Goal: Task Accomplishment & Management: Manage account settings

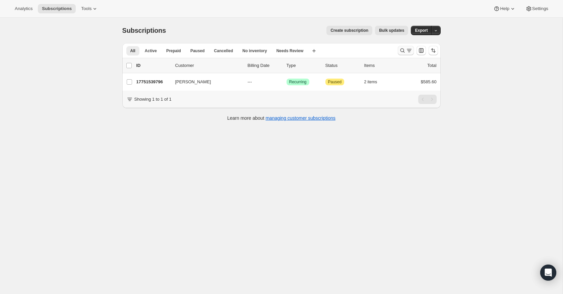
click at [407, 50] on icon "Search and filter results" at bounding box center [409, 50] width 7 height 7
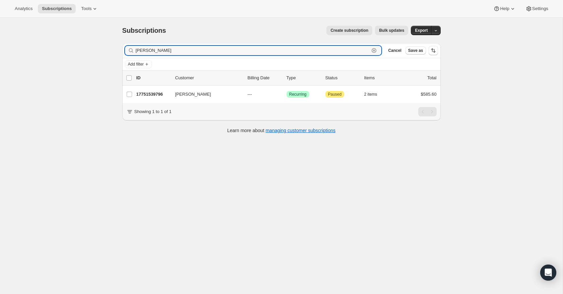
drag, startPoint x: 175, startPoint y: 54, endPoint x: 130, endPoint y: 50, distance: 45.7
click at [130, 50] on div "graham Stokes Clear" at bounding box center [253, 50] width 257 height 9
drag, startPoint x: 158, startPoint y: 51, endPoint x: 126, endPoint y: 52, distance: 32.2
click at [126, 52] on div "karl John Clear" at bounding box center [253, 50] width 257 height 9
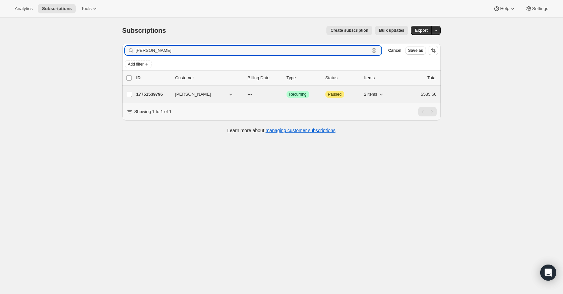
type input "Graham Stok"
click at [147, 92] on p "17751539796" at bounding box center [152, 94] width 33 height 7
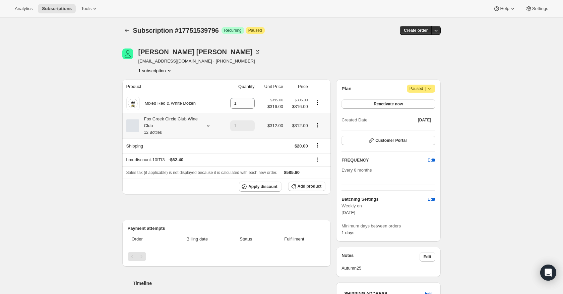
click at [318, 127] on icon "Product actions" at bounding box center [317, 125] width 7 height 7
click at [319, 151] on span "Remove" at bounding box center [317, 149] width 16 height 5
type input "0"
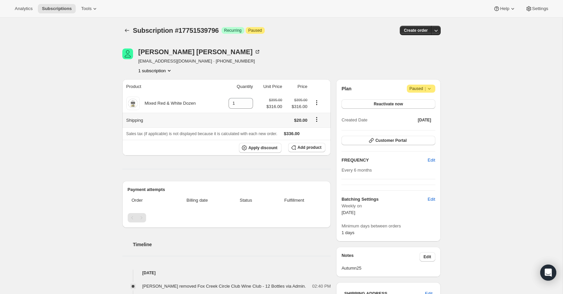
click at [317, 120] on icon "Shipping actions" at bounding box center [316, 119] width 1 height 1
click at [317, 133] on span "Edit shipping rate" at bounding box center [315, 132] width 33 height 5
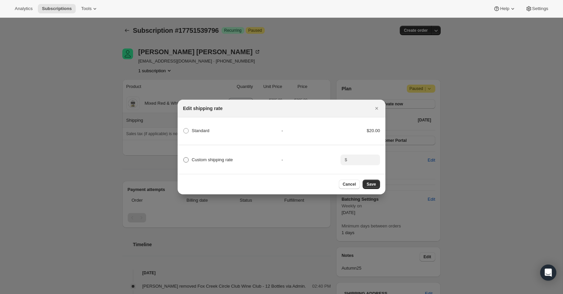
click at [186, 160] on span ":rl3:" at bounding box center [185, 159] width 5 height 5
click at [184, 158] on input "Custom shipping rate" at bounding box center [183, 157] width 0 height 0
radio input "true"
click at [352, 159] on input ":rl3:" at bounding box center [359, 160] width 21 height 11
type input "0"
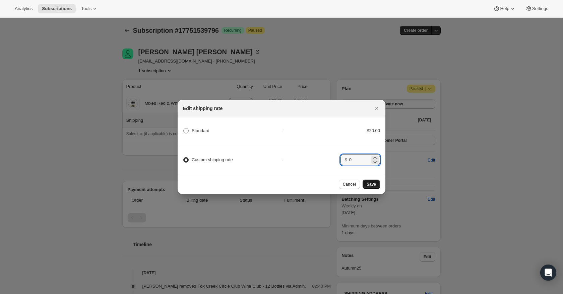
click at [373, 186] on span "Save" at bounding box center [370, 184] width 9 height 5
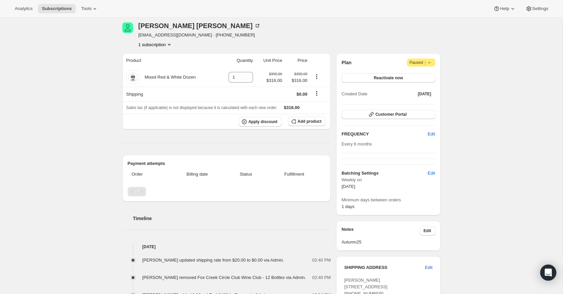
scroll to position [56, 0]
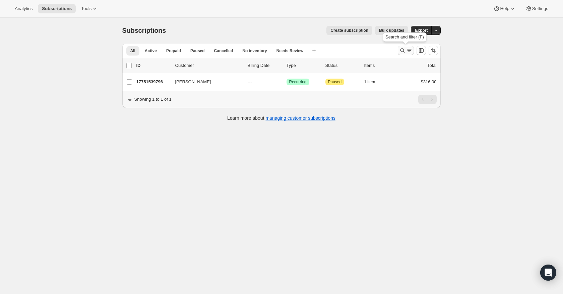
click at [404, 49] on icon "Search and filter results" at bounding box center [402, 50] width 7 height 7
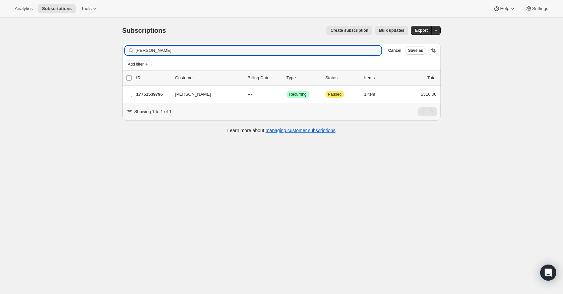
drag, startPoint x: 171, startPoint y: 49, endPoint x: 132, endPoint y: 49, distance: 38.2
click at [132, 49] on div "Graham Stok Clear" at bounding box center [253, 50] width 257 height 9
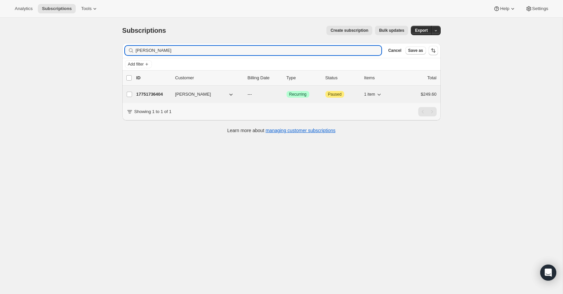
type input "Warwick King"
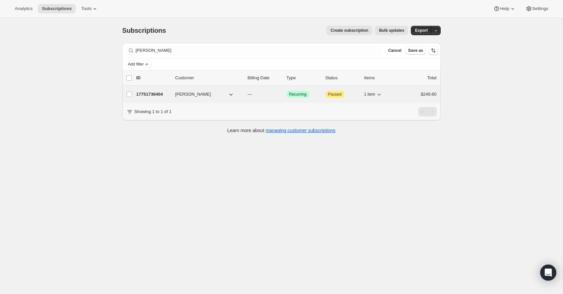
click at [154, 96] on p "17751736404" at bounding box center [152, 94] width 33 height 7
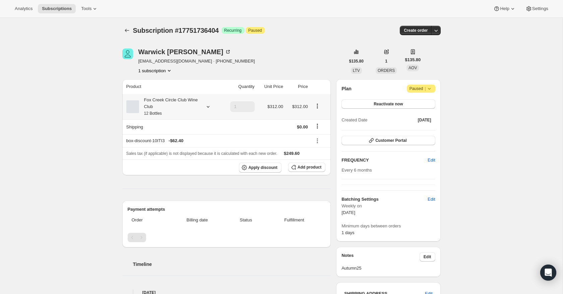
click at [207, 108] on icon at bounding box center [207, 107] width 3 height 2
click at [187, 148] on button "Edit box" at bounding box center [168, 151] width 66 height 9
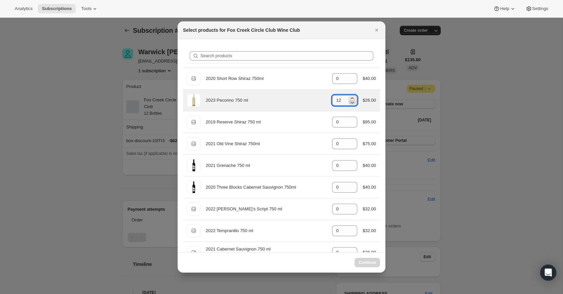
click at [351, 105] on icon ":r179:" at bounding box center [352, 102] width 7 height 7
click at [351, 106] on div "2023 Pecorino 750 ml gid://shopify/ProductVariant/41594933280852 12 $26.00" at bounding box center [281, 100] width 189 height 13
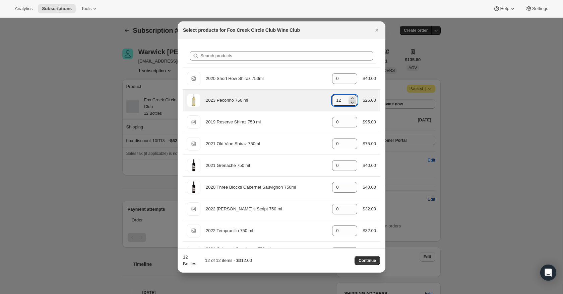
click at [353, 105] on icon ":r179:" at bounding box center [352, 102] width 7 height 7
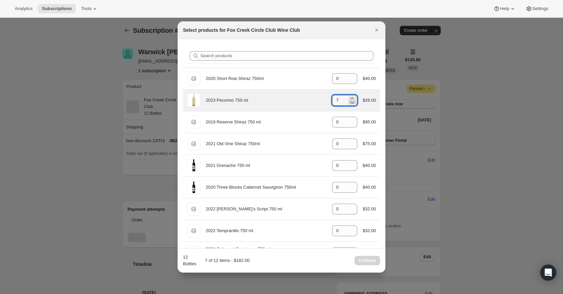
click at [353, 105] on icon ":r179:" at bounding box center [352, 102] width 7 height 7
type input "3"
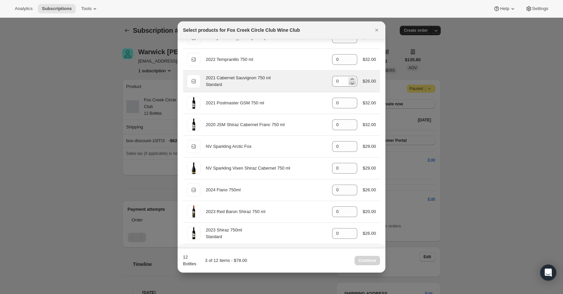
scroll to position [176, 0]
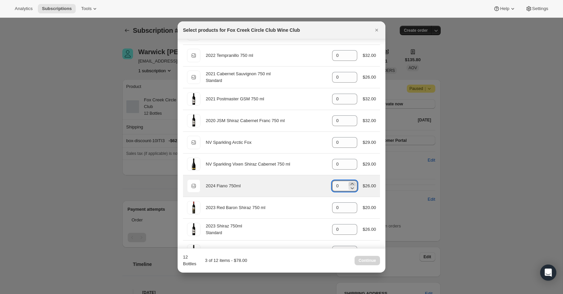
click at [350, 183] on icon ":r179:" at bounding box center [352, 184] width 7 height 7
type input "3"
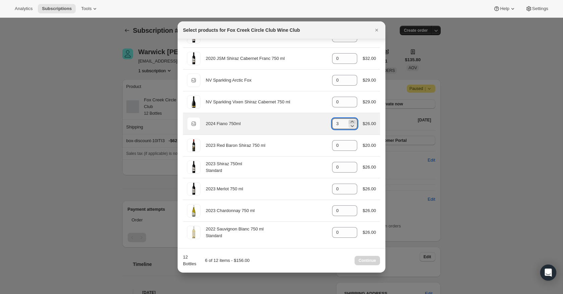
scroll to position [239, 0]
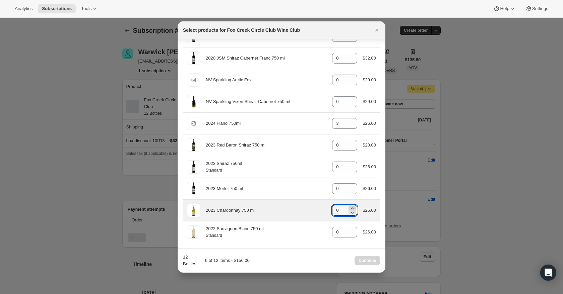
click at [352, 208] on icon ":r179:" at bounding box center [352, 208] width 7 height 7
type input "3"
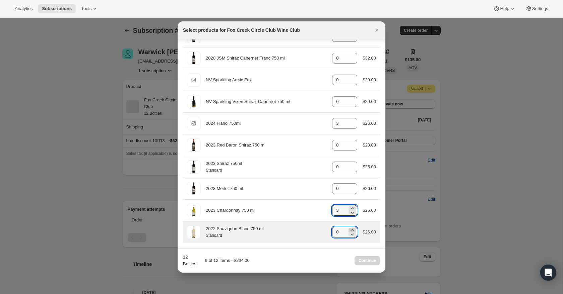
click at [352, 230] on icon ":r179:" at bounding box center [352, 230] width 7 height 7
type input "3"
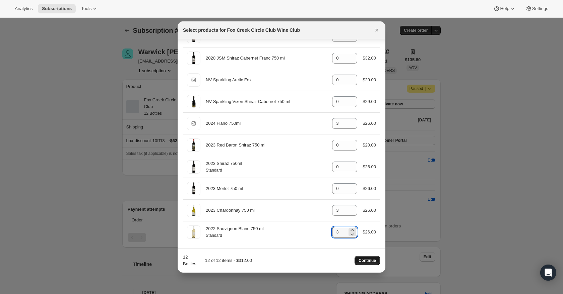
click at [368, 260] on span "Continue" at bounding box center [366, 260] width 17 height 5
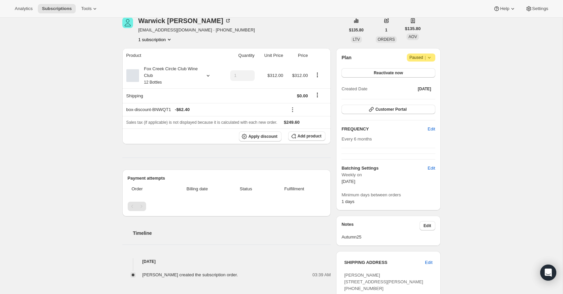
scroll to position [0, 0]
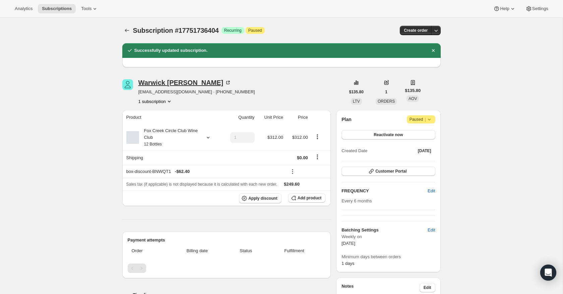
click at [226, 81] on icon at bounding box center [227, 82] width 3 height 3
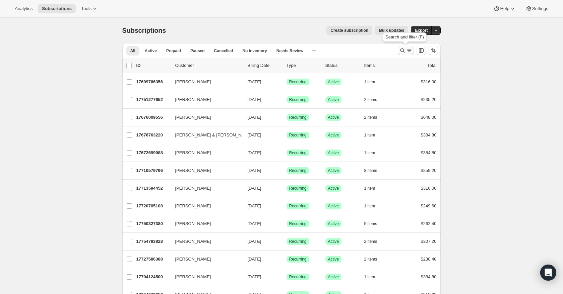
click at [404, 51] on icon "Search and filter results" at bounding box center [402, 50] width 7 height 7
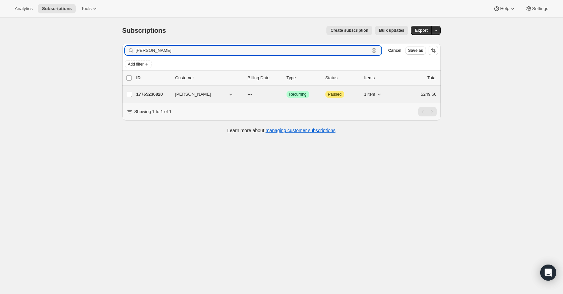
type input "gareth Jones"
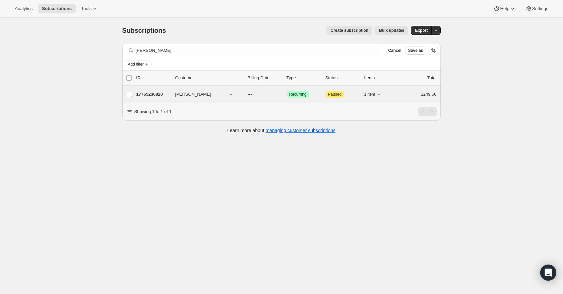
click at [153, 94] on p "17765236820" at bounding box center [152, 94] width 33 height 7
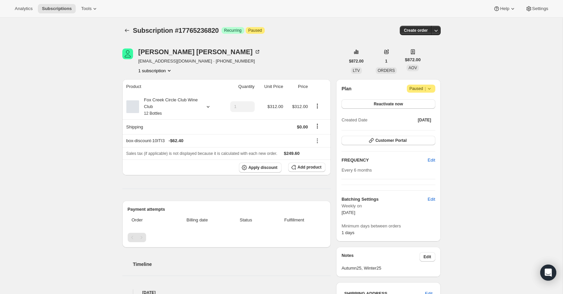
click at [207, 108] on icon at bounding box center [208, 107] width 7 height 7
click at [178, 151] on button "Edit box" at bounding box center [168, 151] width 66 height 9
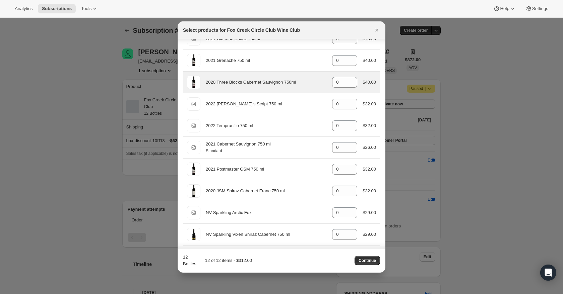
scroll to position [106, 0]
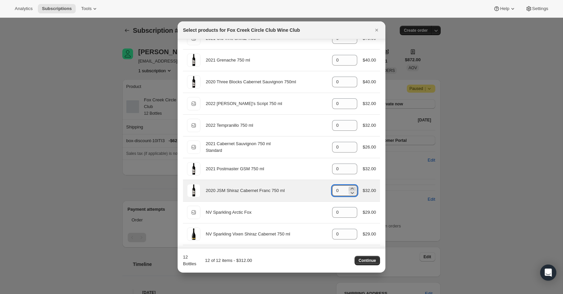
click at [354, 189] on icon ":re7:" at bounding box center [352, 189] width 7 height 7
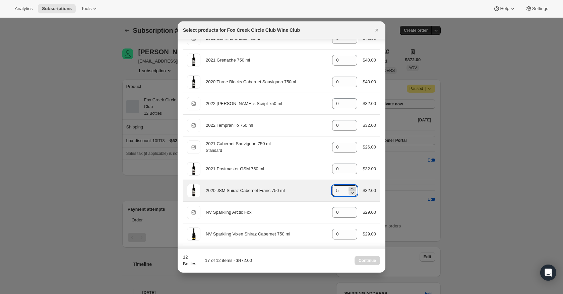
click at [354, 189] on icon ":re7:" at bounding box center [352, 189] width 7 height 7
type input "6"
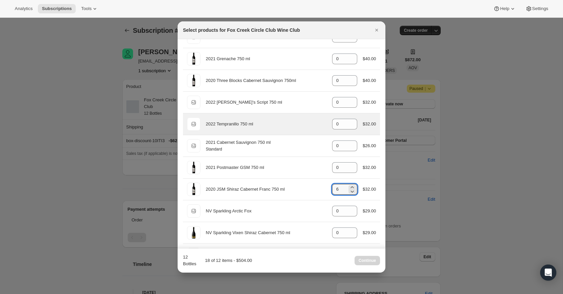
scroll to position [0, 0]
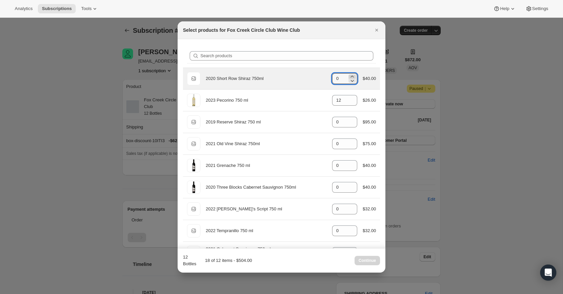
click at [351, 75] on icon ":re7:" at bounding box center [352, 76] width 7 height 7
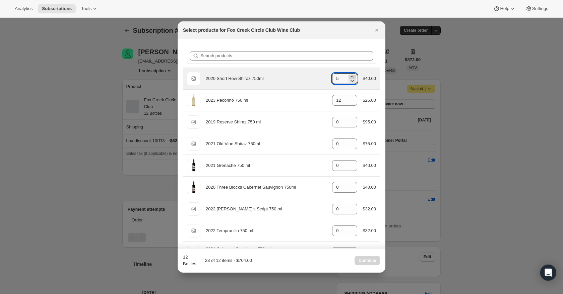
click at [351, 75] on icon ":re7:" at bounding box center [352, 76] width 7 height 7
type input "6"
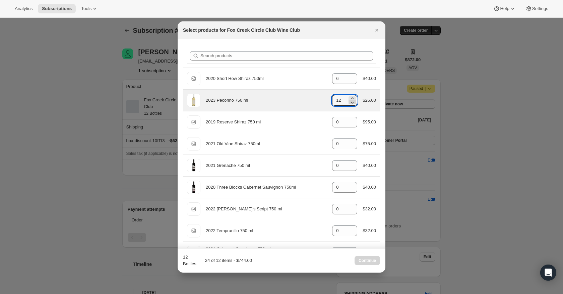
click at [352, 102] on icon ":re7:" at bounding box center [352, 102] width 7 height 7
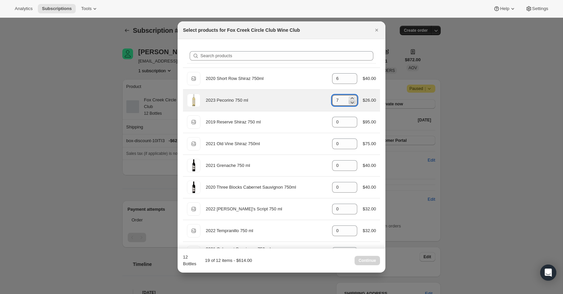
click at [352, 102] on icon ":re7:" at bounding box center [352, 102] width 7 height 7
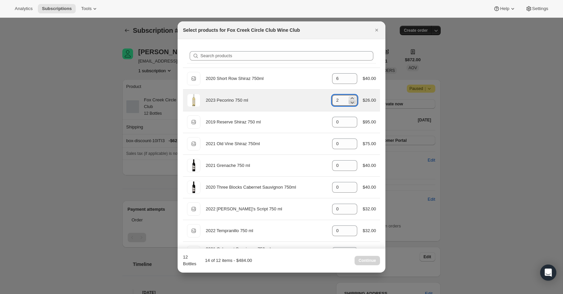
click at [352, 102] on icon ":re7:" at bounding box center [352, 102] width 7 height 7
type input "0"
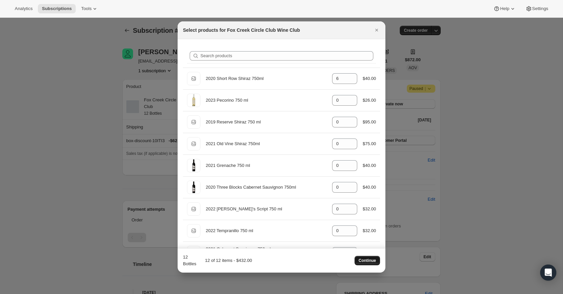
click at [372, 262] on span "Continue" at bounding box center [366, 260] width 17 height 5
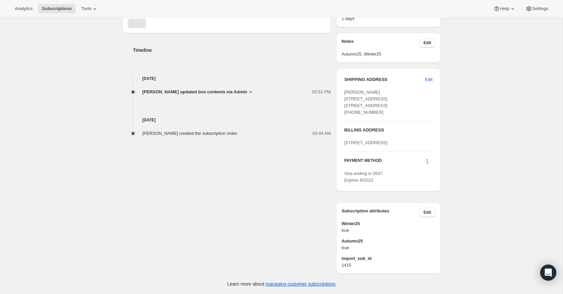
scroll to position [264, 0]
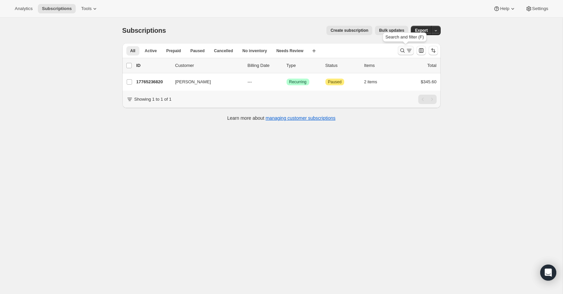
click at [404, 47] on button "Search and filter results" at bounding box center [406, 50] width 16 height 9
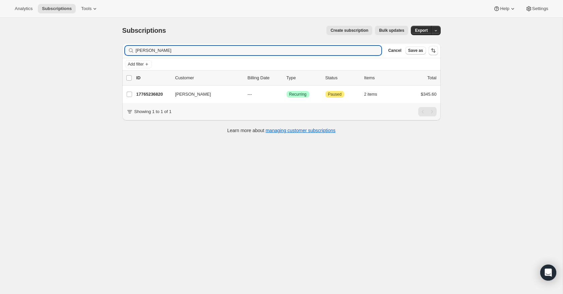
drag, startPoint x: 167, startPoint y: 52, endPoint x: 127, endPoint y: 44, distance: 40.7
click at [127, 44] on div "Filter subscribers gareth Jones Clear Cancel Save as" at bounding box center [281, 50] width 318 height 15
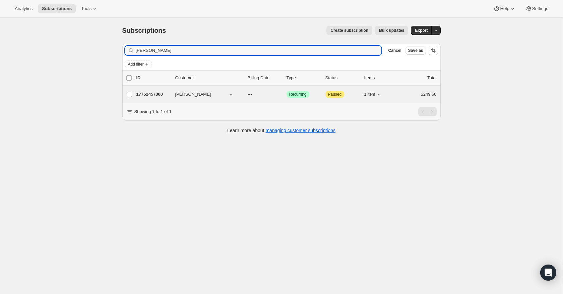
type input "Ross Pinn"
click at [149, 94] on p "17752457300" at bounding box center [152, 94] width 33 height 7
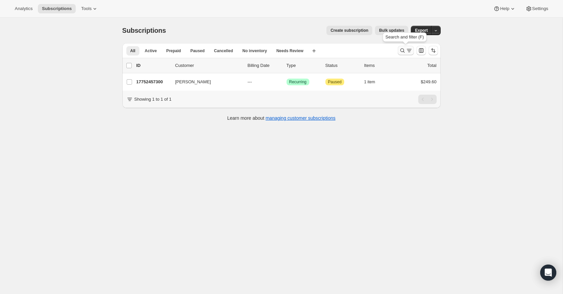
click at [402, 50] on icon "Search and filter results" at bounding box center [402, 50] width 7 height 7
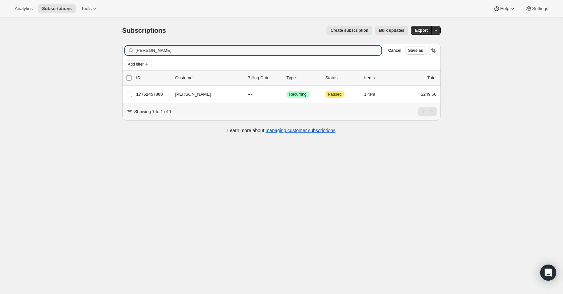
drag, startPoint x: 166, startPoint y: 51, endPoint x: 124, endPoint y: 46, distance: 42.1
click at [124, 46] on div "Filter subscribers Ross Pinn Clear Cancel Save as" at bounding box center [281, 50] width 318 height 15
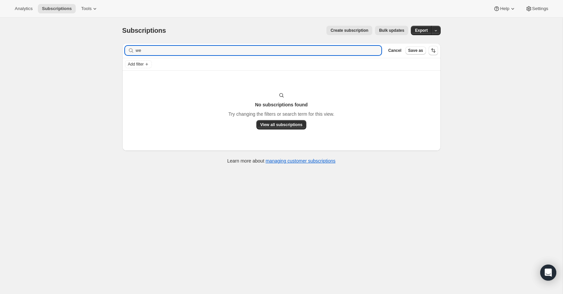
type input "w"
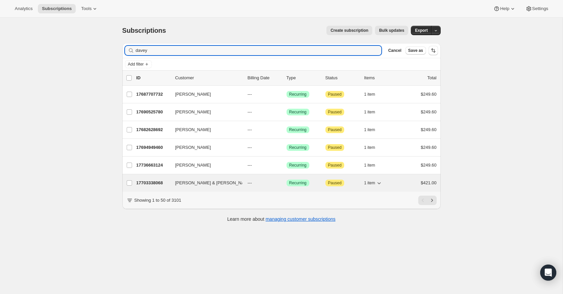
type input "davey"
click at [149, 184] on p "17703338068" at bounding box center [152, 183] width 33 height 7
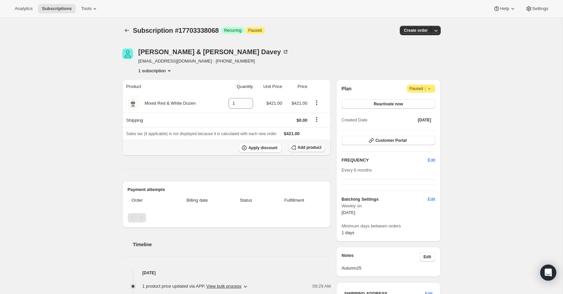
click at [303, 151] on button "Add product" at bounding box center [306, 147] width 37 height 9
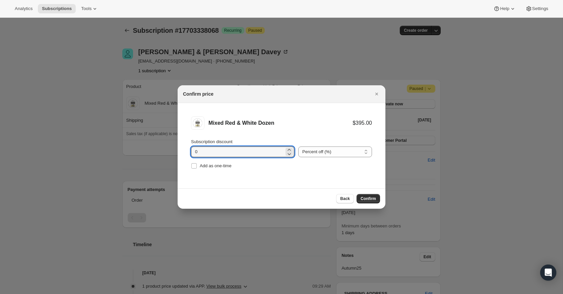
drag, startPoint x: 200, startPoint y: 150, endPoint x: 184, endPoint y: 147, distance: 16.8
click at [184, 147] on li "Mixed Red & White Dozen $395.00 Subscription discount 0 Percent off (%) Amount …" at bounding box center [282, 143] width 208 height 81
type input "20"
click at [367, 198] on span "Confirm" at bounding box center [367, 198] width 15 height 5
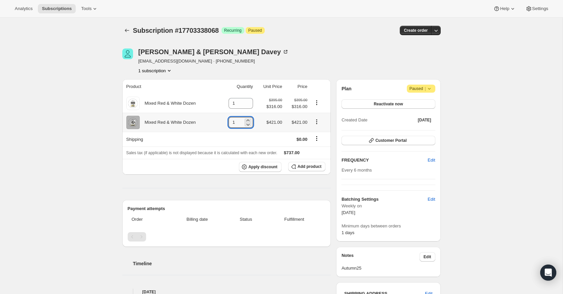
drag, startPoint x: 235, startPoint y: 122, endPoint x: 224, endPoint y: 121, distance: 11.4
click at [224, 121] on td "1" at bounding box center [236, 122] width 36 height 19
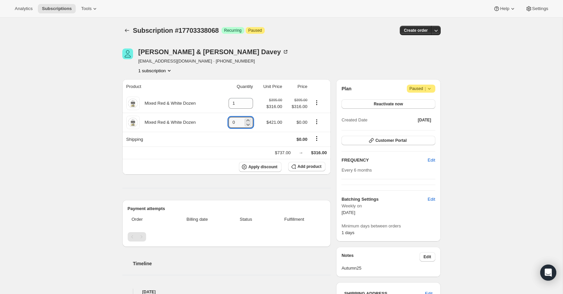
type input "0"
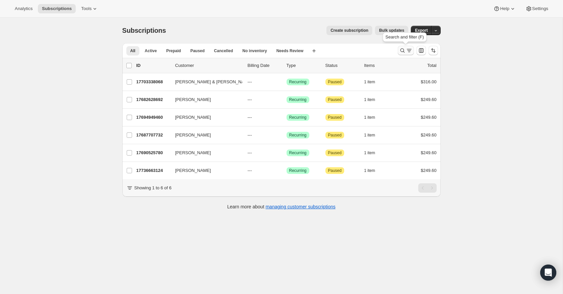
click at [408, 48] on icon "Search and filter results" at bounding box center [409, 50] width 7 height 7
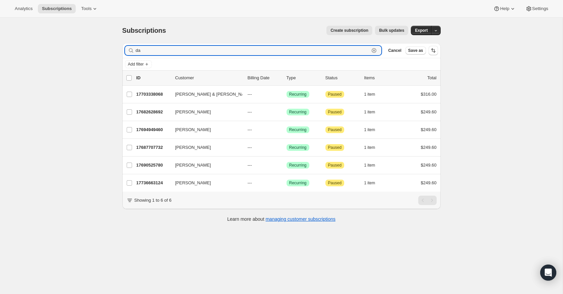
type input "d"
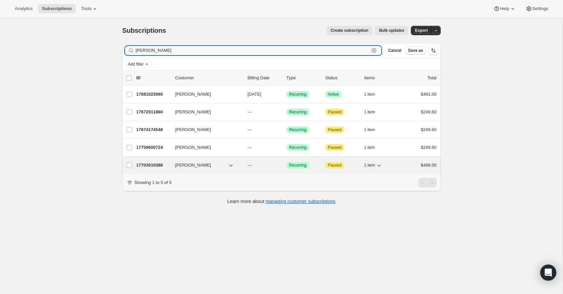
type input "holmes"
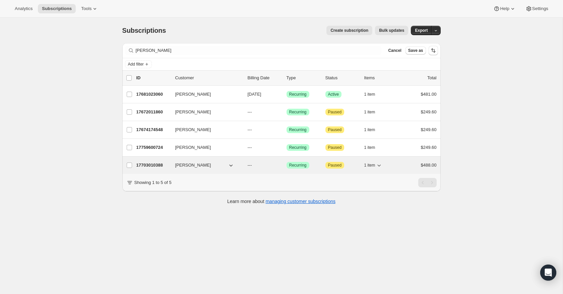
click at [159, 164] on p "17703010388" at bounding box center [152, 165] width 33 height 7
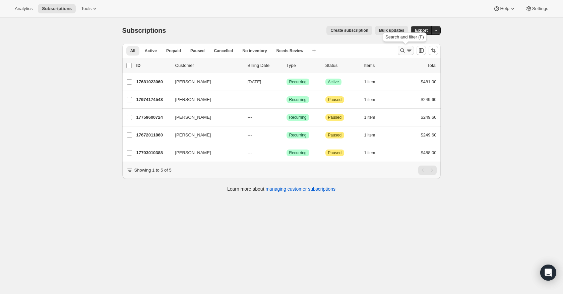
click at [403, 49] on icon "Search and filter results" at bounding box center [402, 50] width 7 height 7
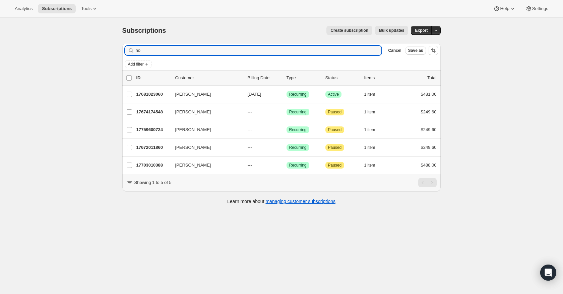
type input "h"
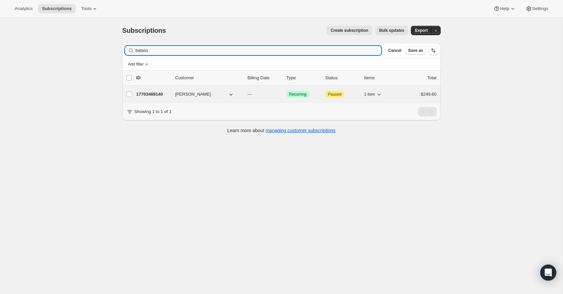
type input "balass"
click at [151, 94] on p "17703469140" at bounding box center [152, 94] width 33 height 7
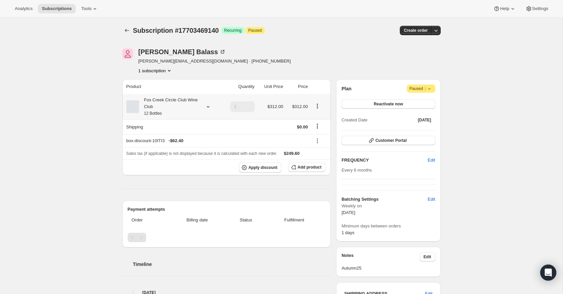
click at [207, 104] on icon at bounding box center [208, 107] width 7 height 7
click at [183, 152] on button "Edit box" at bounding box center [168, 151] width 66 height 9
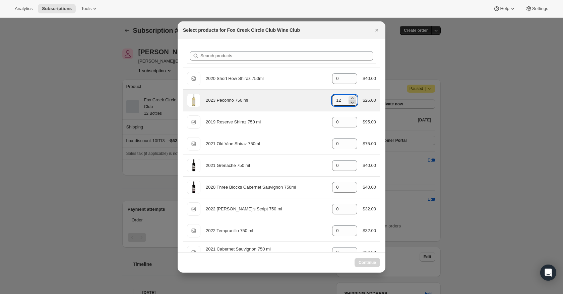
click at [353, 105] on icon ":r1pr:" at bounding box center [352, 102] width 7 height 7
click at [352, 105] on icon ":r1pr:" at bounding box center [352, 102] width 7 height 7
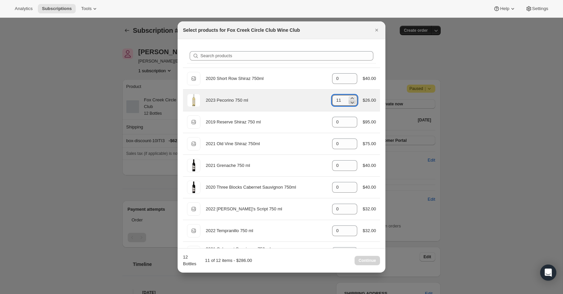
click at [352, 105] on icon ":r1pr:" at bounding box center [352, 102] width 7 height 7
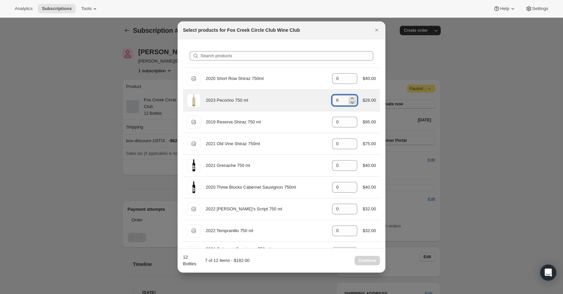
click at [352, 105] on icon ":r1pr:" at bounding box center [352, 102] width 7 height 7
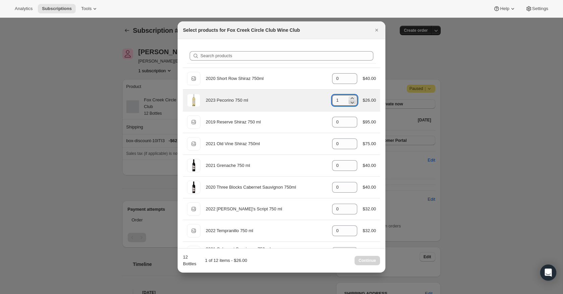
type input "0"
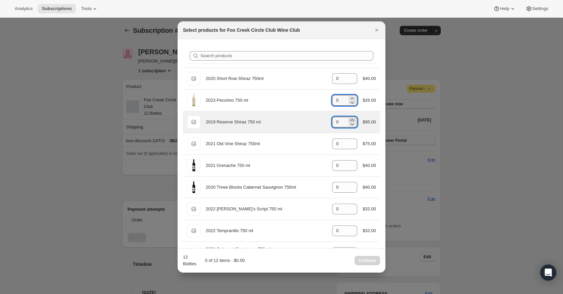
click at [351, 119] on icon ":r1pr:" at bounding box center [352, 120] width 7 height 7
type input "1"
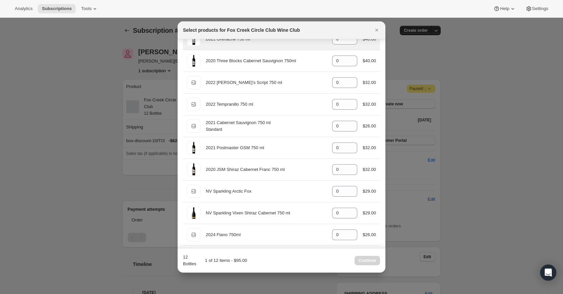
scroll to position [128, 0]
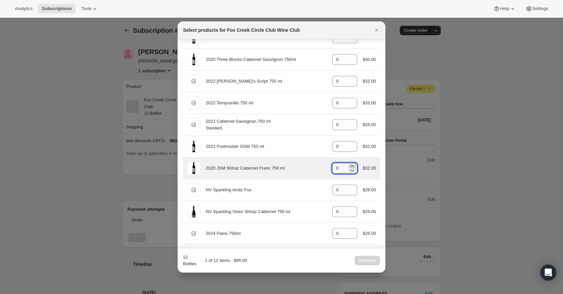
click at [353, 166] on icon ":r1pr:" at bounding box center [352, 166] width 7 height 7
type input "3"
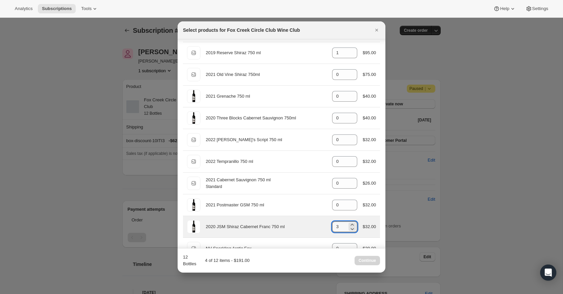
scroll to position [0, 0]
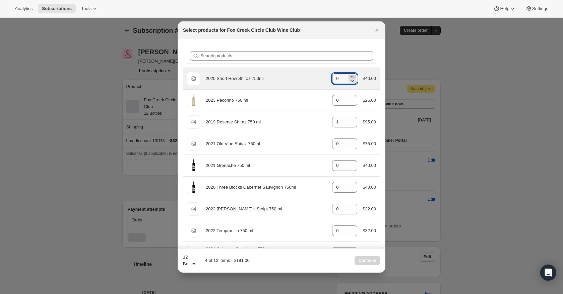
click at [349, 76] on icon ":r1pr:" at bounding box center [352, 76] width 7 height 7
type input "2"
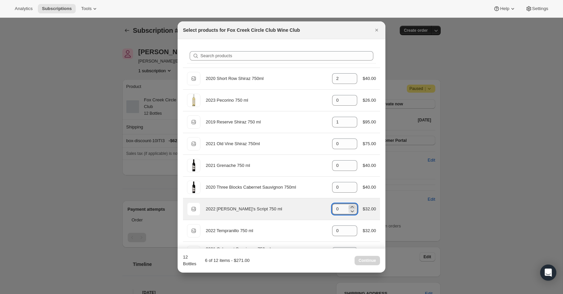
click at [352, 206] on icon ":r1pr:" at bounding box center [352, 207] width 7 height 7
type input "3"
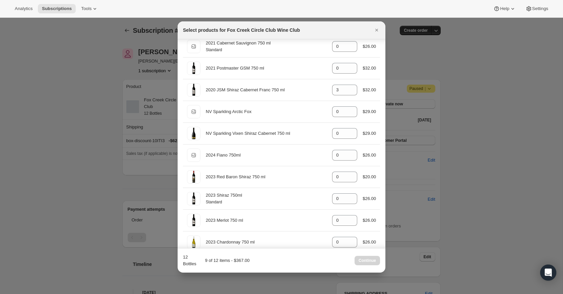
scroll to position [198, 0]
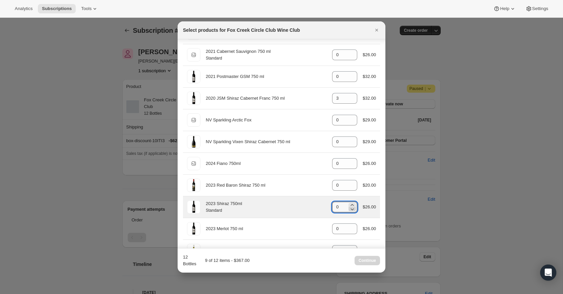
click at [352, 206] on icon ":r1pr:" at bounding box center [352, 209] width 7 height 7
click at [351, 205] on icon ":r1pr:" at bounding box center [352, 205] width 3 height 2
click at [351, 210] on icon ":r1pr:" at bounding box center [352, 209] width 7 height 7
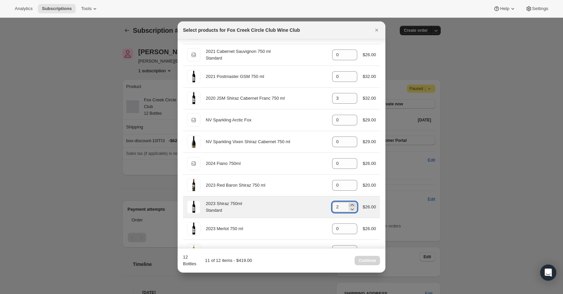
click at [351, 206] on icon ":r1pr:" at bounding box center [352, 205] width 3 height 2
type input "3"
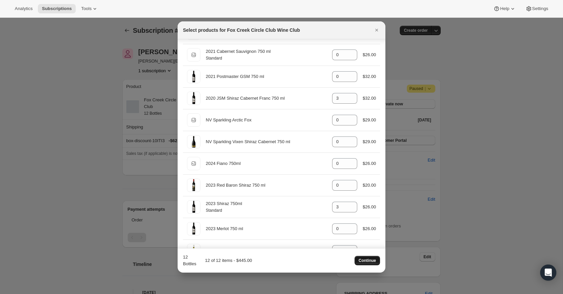
click at [374, 262] on span "Continue" at bounding box center [366, 260] width 17 height 5
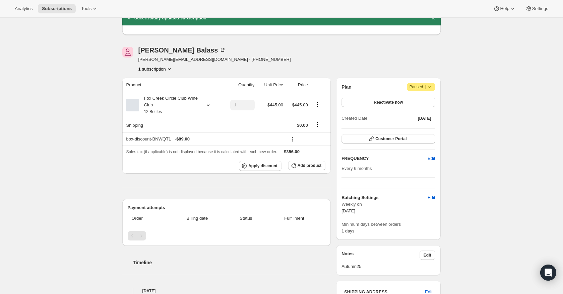
scroll to position [32, 0]
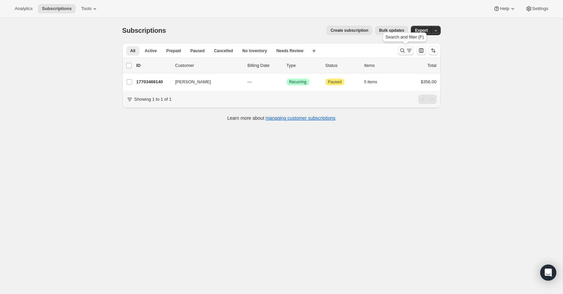
click at [402, 51] on icon "Search and filter results" at bounding box center [402, 50] width 7 height 7
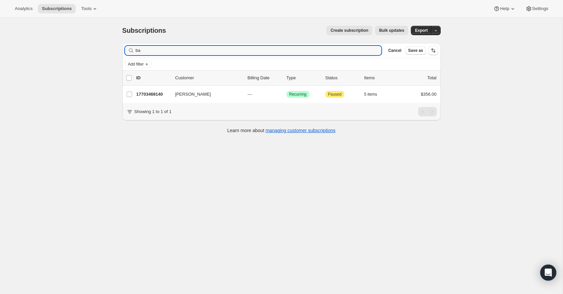
type input "b"
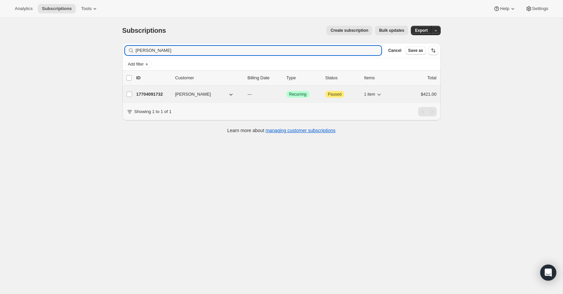
type input "hugh du"
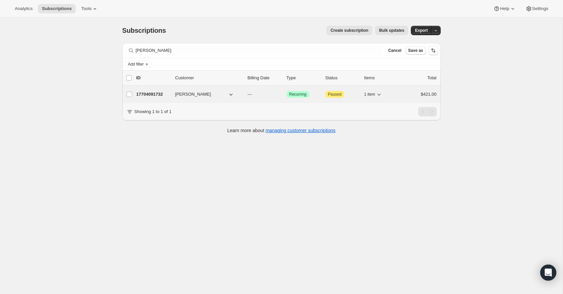
click at [155, 93] on p "17704091732" at bounding box center [152, 94] width 33 height 7
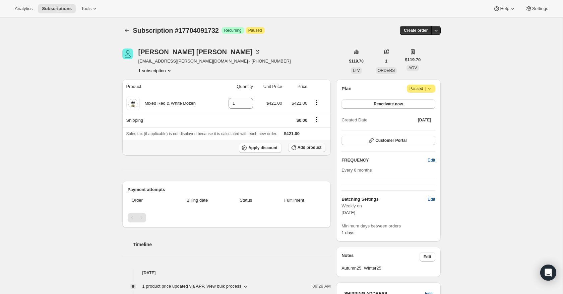
click at [309, 149] on span "Add product" at bounding box center [309, 147] width 24 height 5
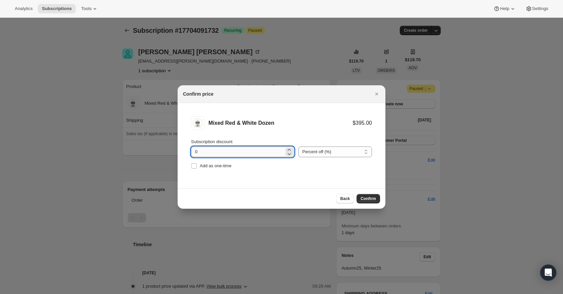
drag, startPoint x: 210, startPoint y: 152, endPoint x: 192, endPoint y: 151, distance: 18.5
click at [192, 151] on input "0" at bounding box center [237, 152] width 93 height 11
type input "20"
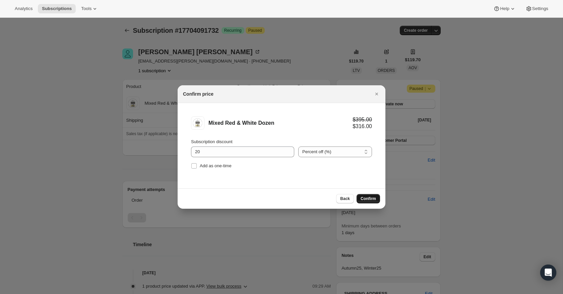
click at [365, 197] on span "Confirm" at bounding box center [367, 198] width 15 height 5
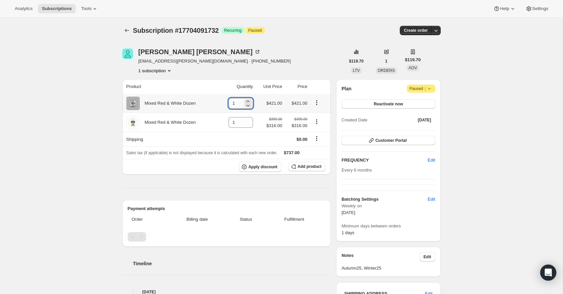
drag, startPoint x: 241, startPoint y: 105, endPoint x: 231, endPoint y: 104, distance: 9.7
click at [231, 104] on input "1" at bounding box center [235, 103] width 14 height 11
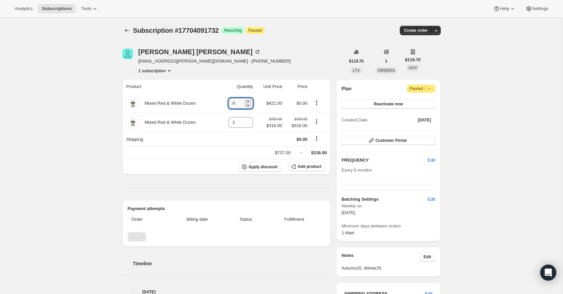
type input "0"
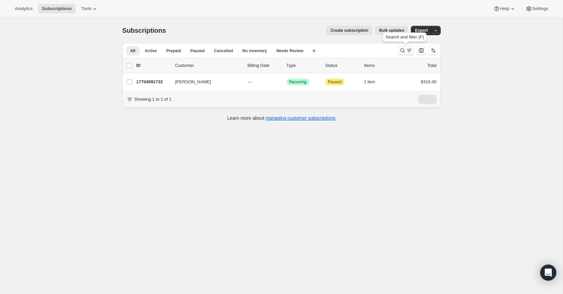
click at [406, 51] on icon "Search and filter results" at bounding box center [409, 50] width 7 height 7
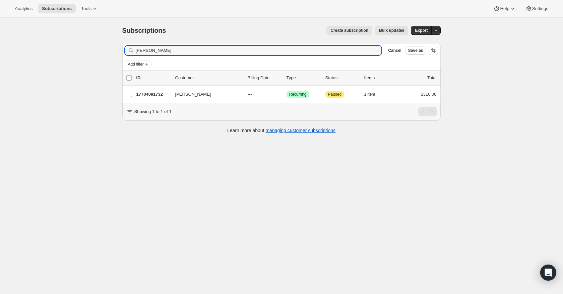
drag, startPoint x: 194, startPoint y: 52, endPoint x: 134, endPoint y: 51, distance: 59.3
click at [134, 51] on div "hugh du Clear" at bounding box center [253, 50] width 257 height 9
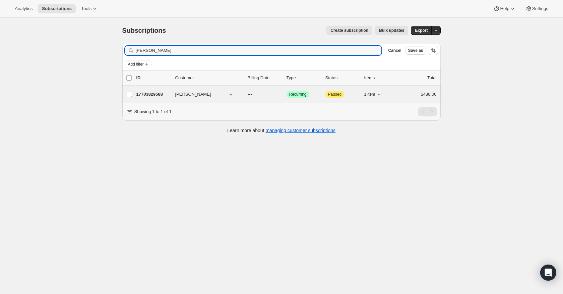
type input "greg Hudson"
click at [150, 95] on p "17703829588" at bounding box center [152, 94] width 33 height 7
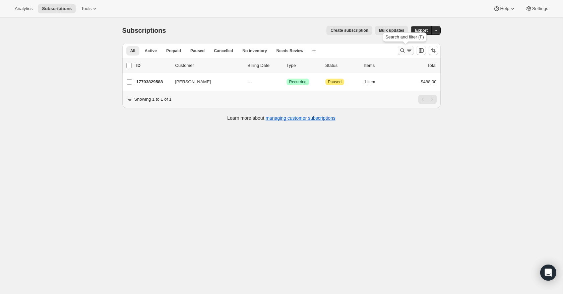
click at [401, 50] on icon "Search and filter results" at bounding box center [402, 50] width 7 height 7
click at [405, 49] on icon "Search and filter results" at bounding box center [402, 50] width 7 height 7
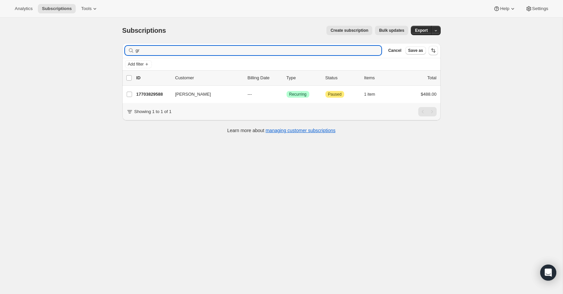
type input "g"
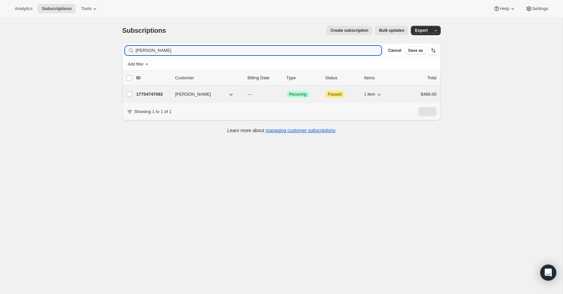
type input "Jose Abad"
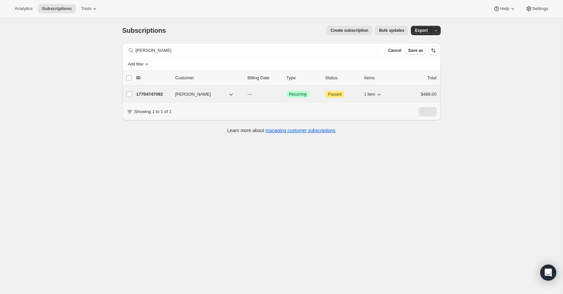
click at [154, 95] on p "17704747092" at bounding box center [152, 94] width 33 height 7
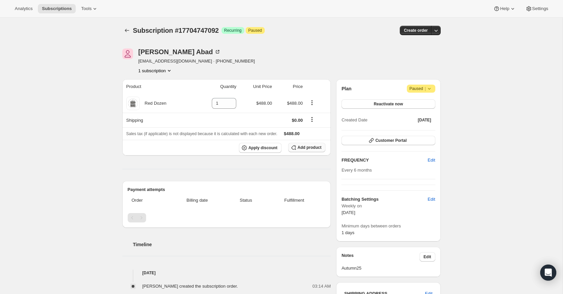
click at [312, 147] on span "Add product" at bounding box center [309, 147] width 24 height 5
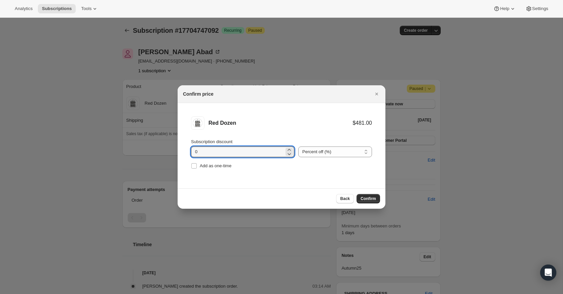
drag, startPoint x: 241, startPoint y: 154, endPoint x: 177, endPoint y: 157, distance: 63.7
click at [178, 157] on li "Red Dozen $481.00 Subscription discount 0 Percent off (%) Amount off ($) Percen…" at bounding box center [282, 143] width 208 height 81
drag, startPoint x: 201, startPoint y: 150, endPoint x: 183, endPoint y: 151, distance: 17.4
click at [183, 151] on li "Red Dozen $481.00 Subscription discount 0 Percent off (%) Amount off ($) Percen…" at bounding box center [282, 143] width 208 height 81
type input "20"
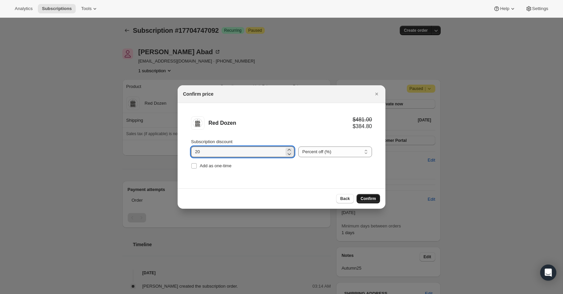
click at [364, 198] on span "Confirm" at bounding box center [367, 198] width 15 height 5
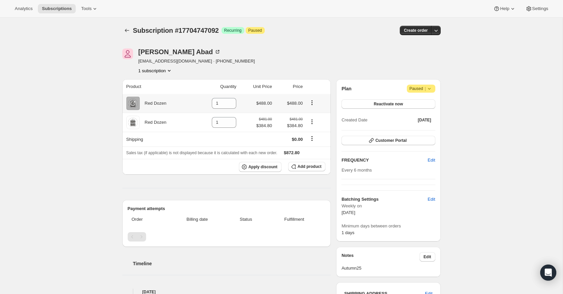
click at [311, 101] on icon "Product actions" at bounding box center [312, 102] width 7 height 7
drag, startPoint x: 220, startPoint y: 103, endPoint x: 200, endPoint y: 100, distance: 20.3
click at [200, 100] on td "1" at bounding box center [216, 103] width 44 height 19
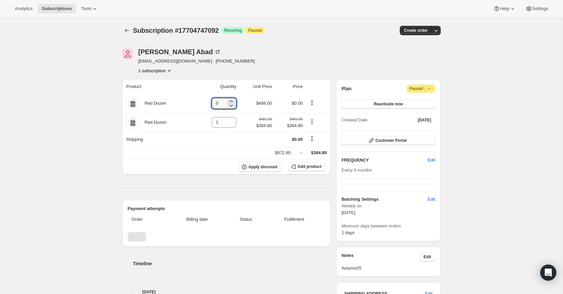
type input "0"
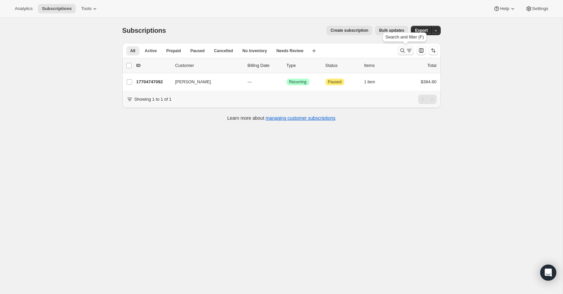
click at [404, 51] on icon "Search and filter results" at bounding box center [402, 50] width 7 height 7
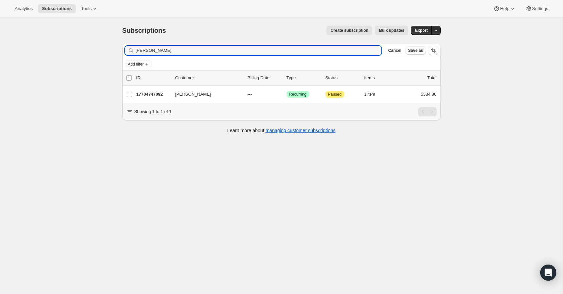
drag, startPoint x: 164, startPoint y: 49, endPoint x: 126, endPoint y: 49, distance: 38.2
click at [126, 49] on div "Jose Abad Clear" at bounding box center [253, 50] width 257 height 9
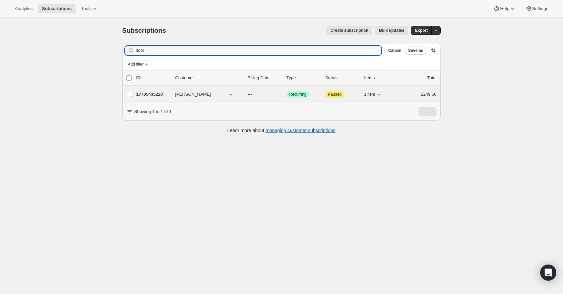
type input "dool"
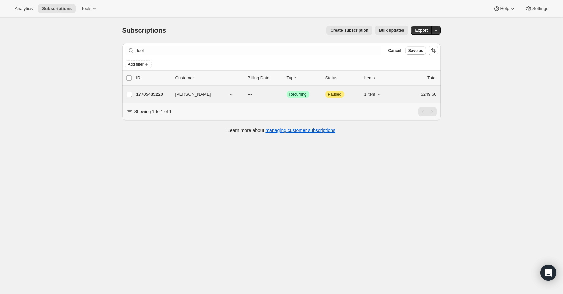
click at [151, 93] on p "17705435220" at bounding box center [152, 94] width 33 height 7
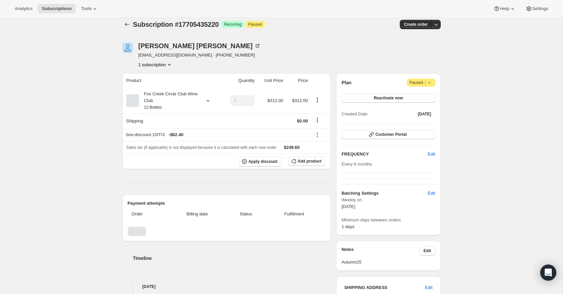
scroll to position [2, 0]
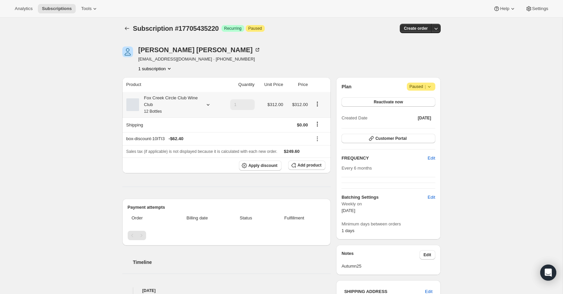
click at [207, 104] on icon at bounding box center [208, 104] width 7 height 7
click at [188, 150] on button "Edit box" at bounding box center [168, 149] width 66 height 9
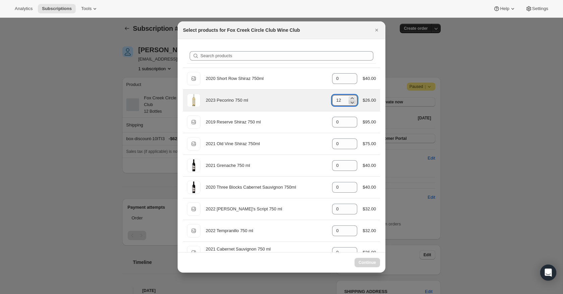
click at [353, 105] on icon ":r4v:" at bounding box center [352, 102] width 7 height 7
click at [352, 105] on icon ":r4v:" at bounding box center [352, 102] width 7 height 7
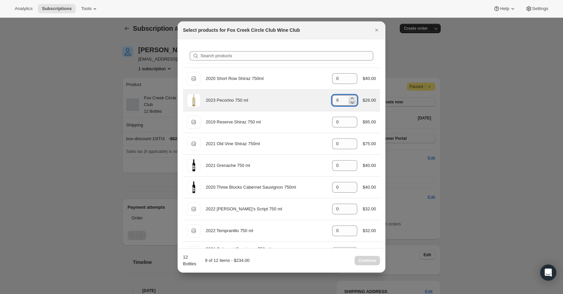
click at [352, 105] on icon ":r4v:" at bounding box center [352, 102] width 7 height 7
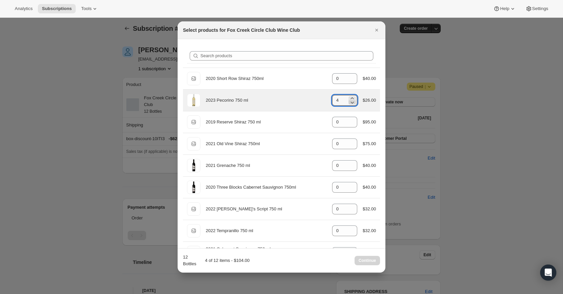
click at [352, 105] on icon ":r4v:" at bounding box center [352, 102] width 7 height 7
type input "0"
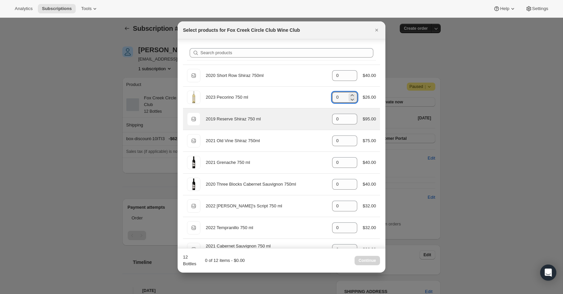
scroll to position [0, 0]
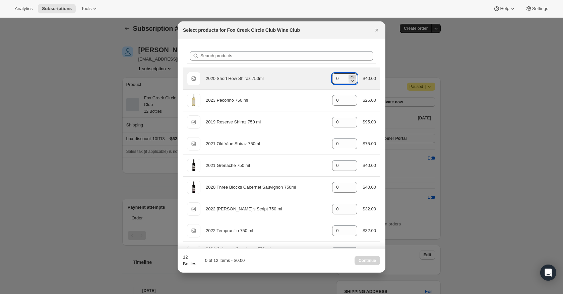
click at [353, 75] on icon ":r4v:" at bounding box center [352, 76] width 7 height 7
type input "1"
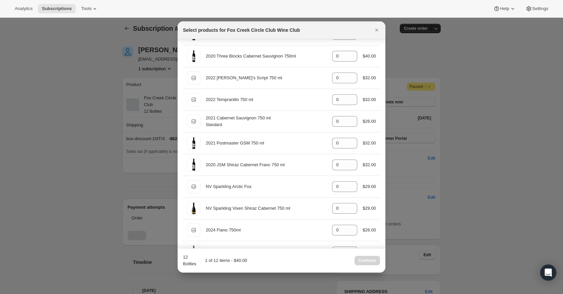
scroll to position [133, 0]
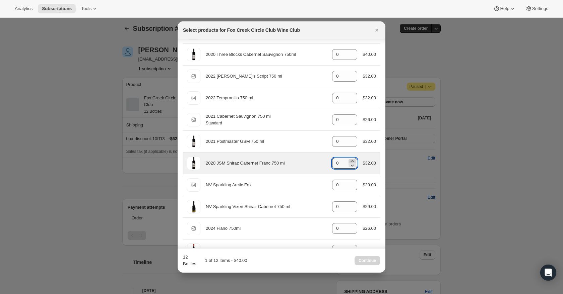
click at [352, 161] on icon ":r4v:" at bounding box center [352, 161] width 7 height 7
type input "3"
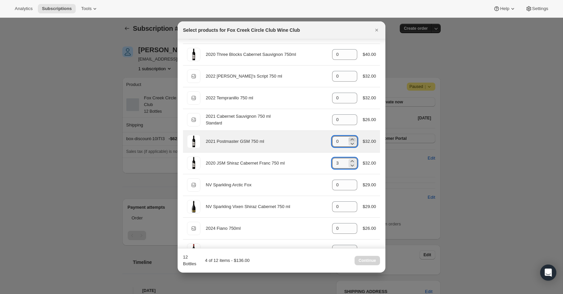
click at [351, 138] on icon ":r4v:" at bounding box center [352, 139] width 7 height 7
type input "1"
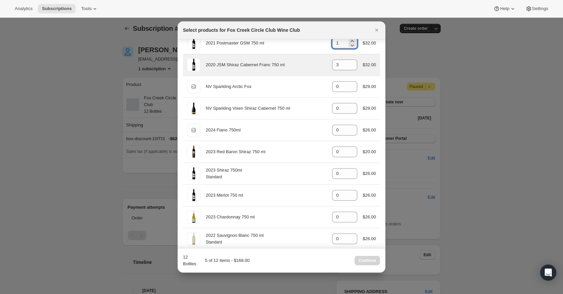
scroll to position [239, 0]
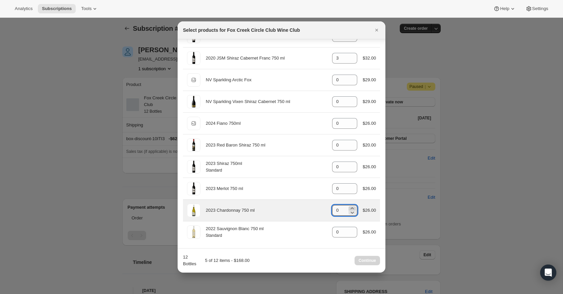
click at [352, 208] on icon ":r4v:" at bounding box center [352, 208] width 7 height 7
type input "3"
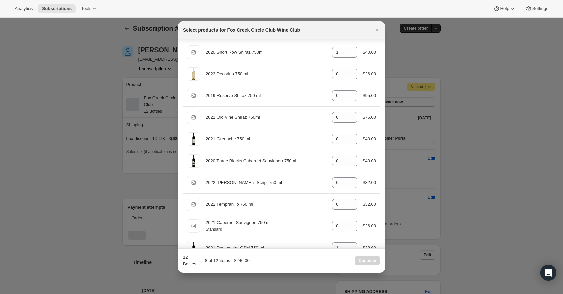
scroll to position [23, 0]
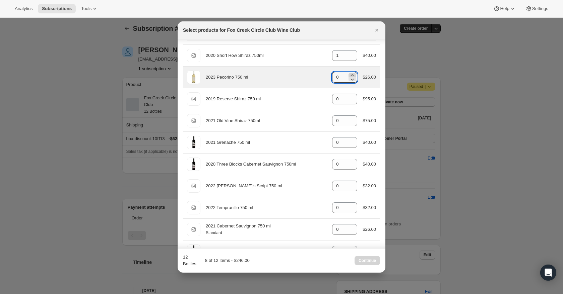
click at [351, 75] on icon ":r4v:" at bounding box center [352, 75] width 3 height 2
type input "3"
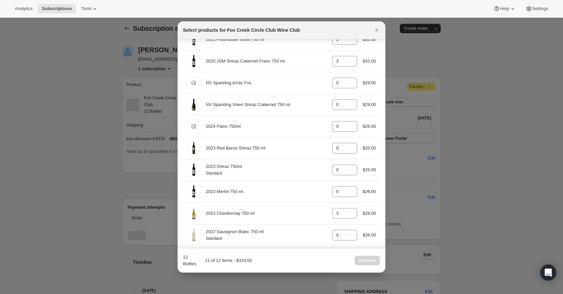
scroll to position [236, 0]
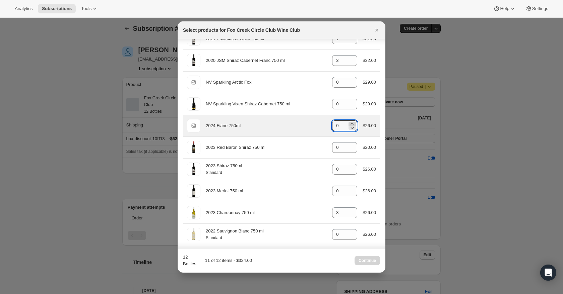
click at [351, 124] on icon ":r4v:" at bounding box center [352, 124] width 3 height 2
type input "3"
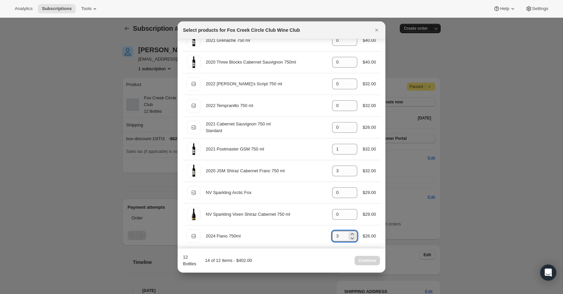
scroll to position [126, 0]
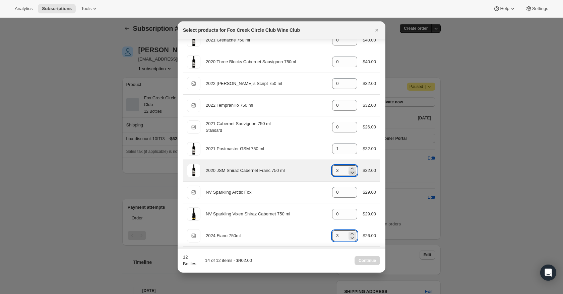
click at [351, 174] on icon ":r4v:" at bounding box center [352, 173] width 3 height 2
type input "1"
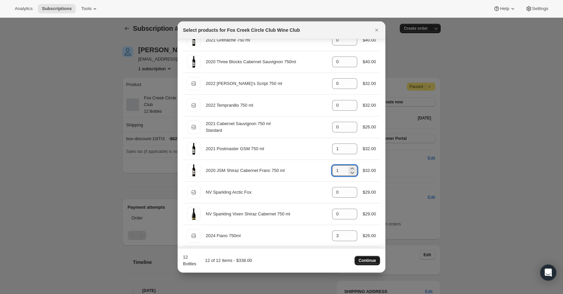
click at [365, 261] on span "Continue" at bounding box center [366, 260] width 17 height 5
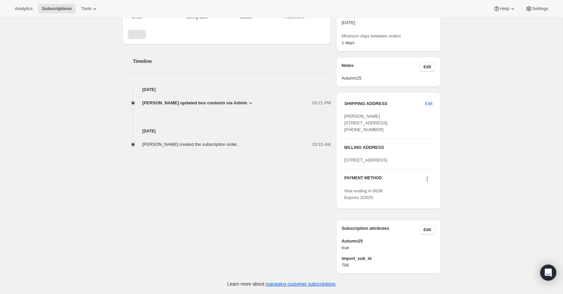
scroll to position [239, 0]
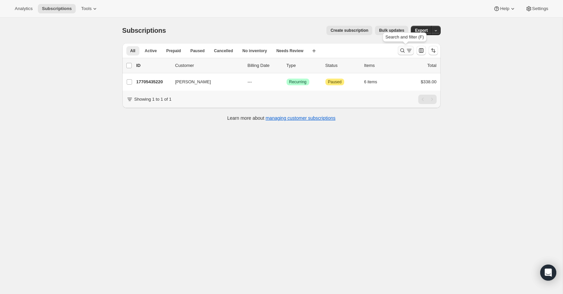
click at [403, 51] on icon "Search and filter results" at bounding box center [402, 50] width 7 height 7
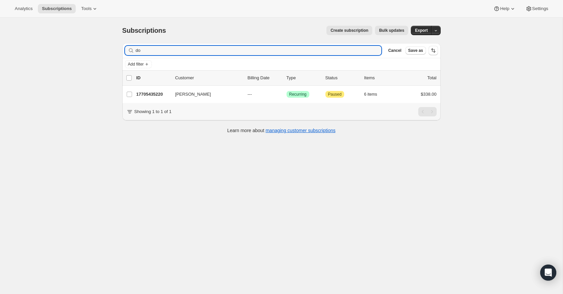
type input "d"
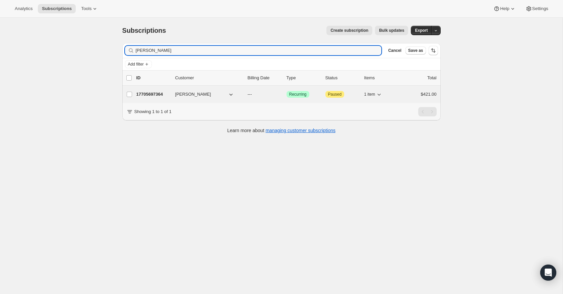
type input "Julie lecornu"
click at [149, 94] on p "17705697364" at bounding box center [152, 94] width 33 height 7
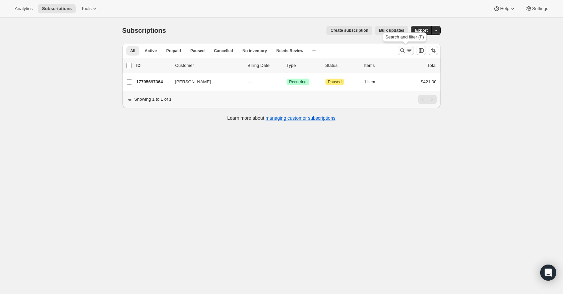
click at [403, 51] on icon "Search and filter results" at bounding box center [402, 50] width 7 height 7
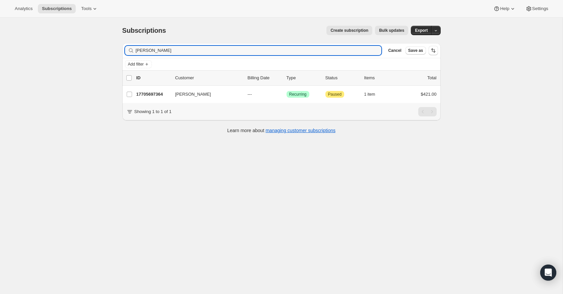
drag, startPoint x: 168, startPoint y: 51, endPoint x: 125, endPoint y: 44, distance: 43.5
click at [125, 44] on div "Filter subscribers Julie lecornu Clear Cancel Save as" at bounding box center [281, 50] width 318 height 15
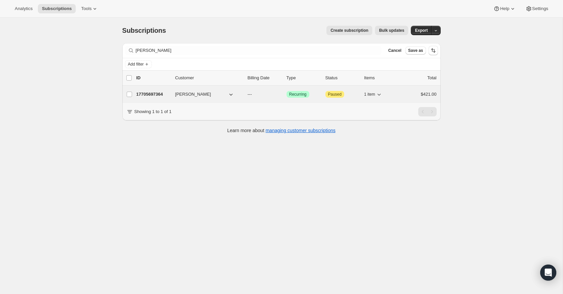
click at [151, 94] on p "17705697364" at bounding box center [152, 94] width 33 height 7
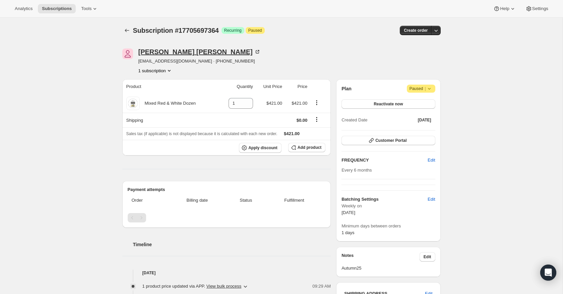
click at [254, 50] on icon at bounding box center [257, 52] width 7 height 7
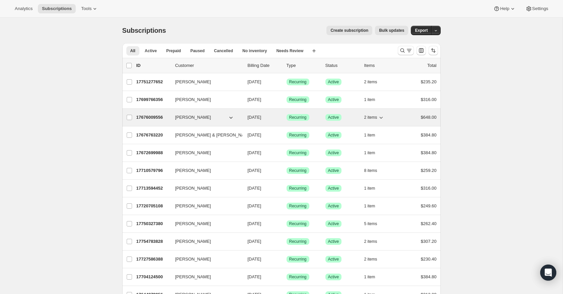
scroll to position [1, 0]
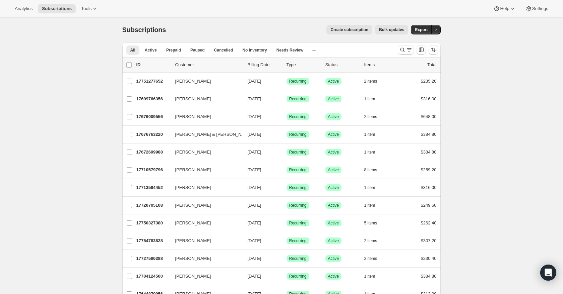
click at [259, 64] on p "Billing Date" at bounding box center [264, 65] width 33 height 7
click at [151, 52] on span "Active" at bounding box center [151, 50] width 12 height 5
click at [133, 51] on span "All" at bounding box center [132, 50] width 5 height 5
click at [401, 49] on icon "Search and filter results" at bounding box center [402, 50] width 7 height 7
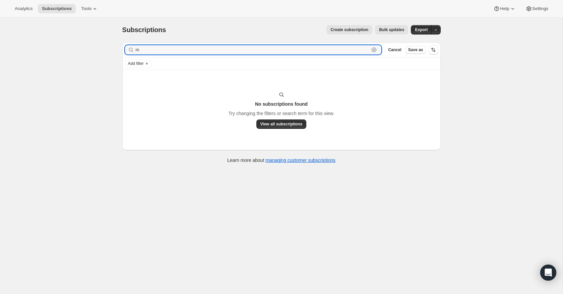
type input "m"
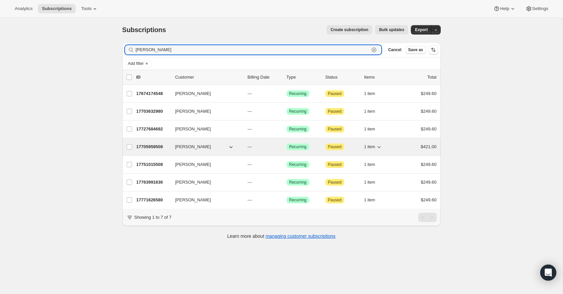
type input "[PERSON_NAME]"
click at [151, 147] on p "17705959508" at bounding box center [152, 147] width 33 height 7
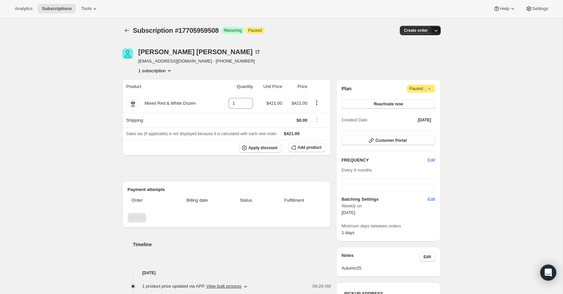
click at [436, 30] on icon "button" at bounding box center [435, 30] width 7 height 7
click at [469, 45] on div "Subscription #17705959508. This page is ready Subscription #17705959508 Success…" at bounding box center [281, 245] width 562 height 454
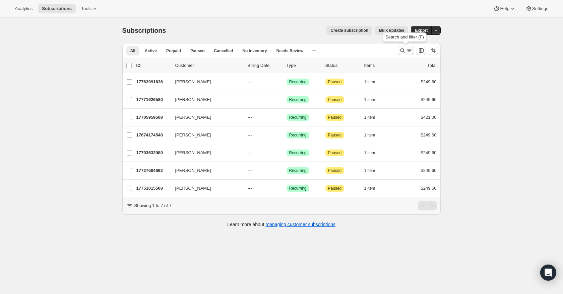
click at [402, 52] on icon "Search and filter results" at bounding box center [402, 50] width 7 height 7
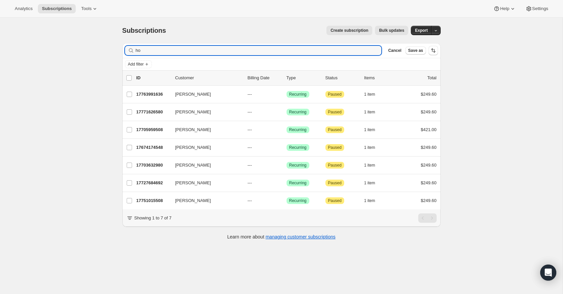
type input "h"
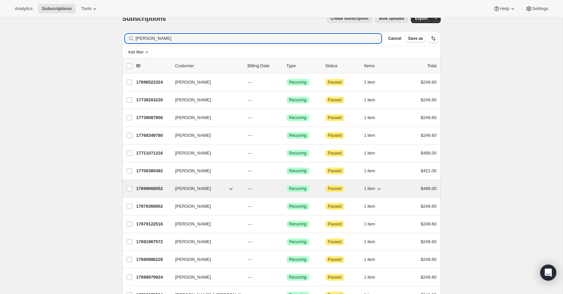
scroll to position [11, 0]
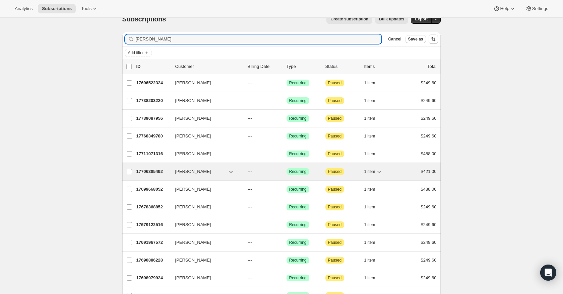
type input "[PERSON_NAME]"
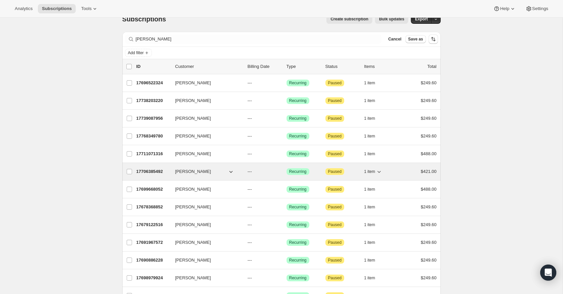
click at [151, 173] on p "17706385492" at bounding box center [152, 171] width 33 height 7
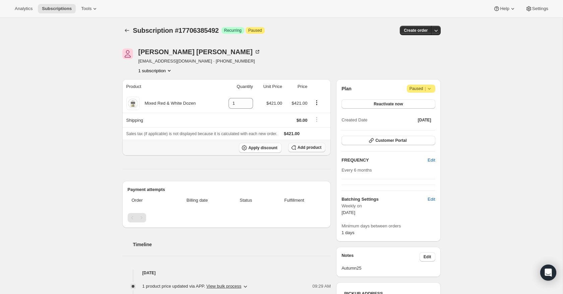
click at [300, 149] on span "Add product" at bounding box center [309, 147] width 24 height 5
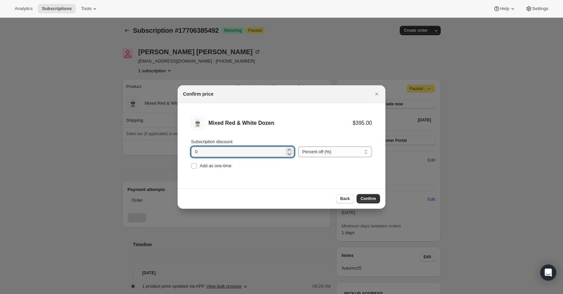
drag, startPoint x: 204, startPoint y: 152, endPoint x: 173, endPoint y: 150, distance: 30.8
type input "20"
click at [370, 200] on span "Confirm" at bounding box center [367, 198] width 15 height 5
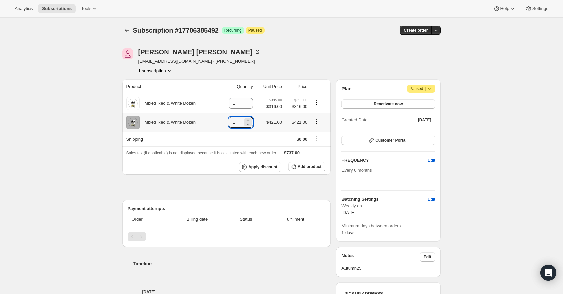
drag, startPoint x: 236, startPoint y: 125, endPoint x: 221, endPoint y: 125, distance: 15.1
click at [223, 125] on td "1" at bounding box center [236, 122] width 36 height 19
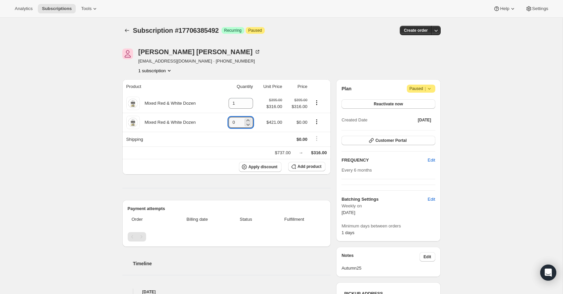
type input "0"
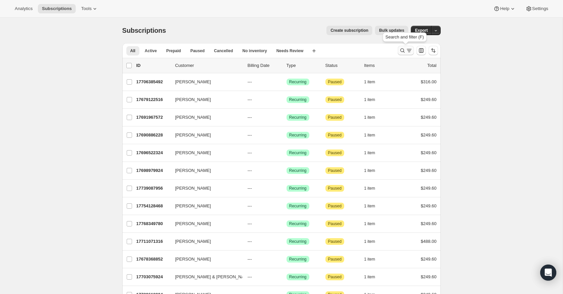
click at [406, 50] on icon "Search and filter results" at bounding box center [409, 50] width 7 height 7
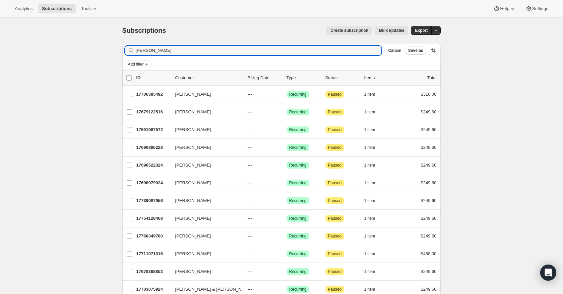
drag, startPoint x: 155, startPoint y: 52, endPoint x: 127, endPoint y: 50, distance: 28.6
click at [127, 50] on div "[PERSON_NAME]" at bounding box center [253, 50] width 257 height 9
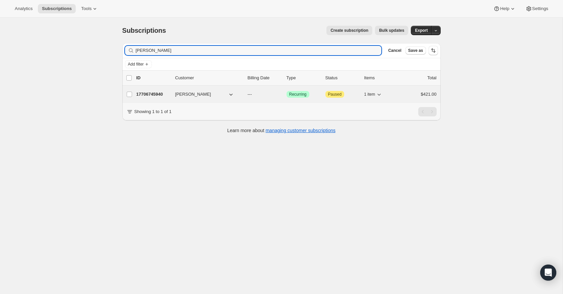
type input "[PERSON_NAME]"
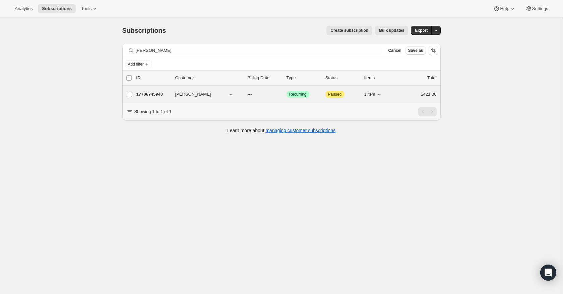
click at [151, 95] on p "17706745940" at bounding box center [152, 94] width 33 height 7
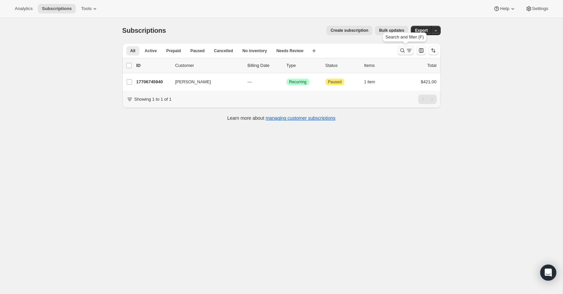
click at [404, 49] on icon "Search and filter results" at bounding box center [402, 50] width 7 height 7
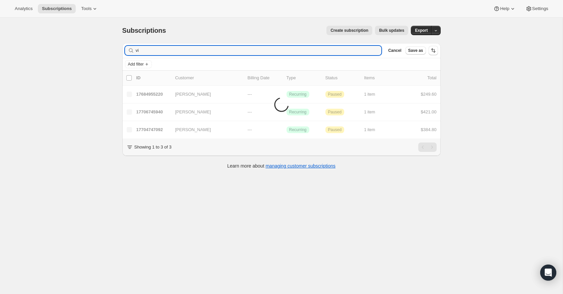
type input "v"
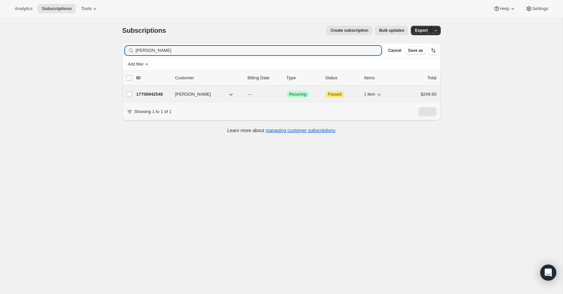
type input "[PERSON_NAME]"
click at [156, 94] on p "17706942548" at bounding box center [152, 94] width 33 height 7
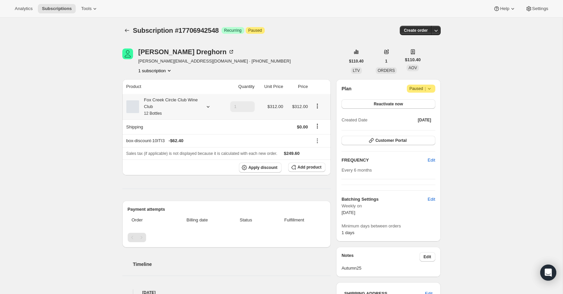
click at [207, 107] on icon at bounding box center [208, 107] width 7 height 7
click at [187, 155] on button "Edit box" at bounding box center [168, 151] width 66 height 9
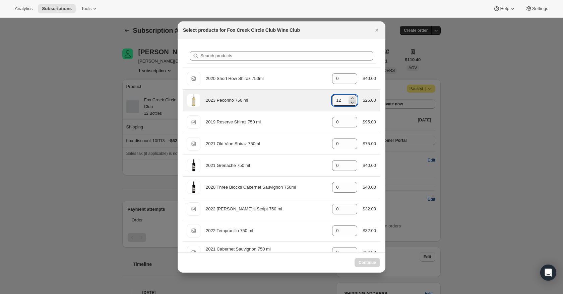
click at [350, 105] on icon ":r1up:" at bounding box center [352, 102] width 7 height 7
click at [352, 104] on icon ":r1up:" at bounding box center [352, 102] width 7 height 7
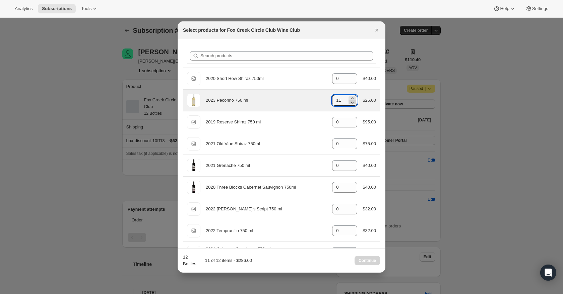
click at [352, 104] on icon ":r1up:" at bounding box center [352, 102] width 7 height 7
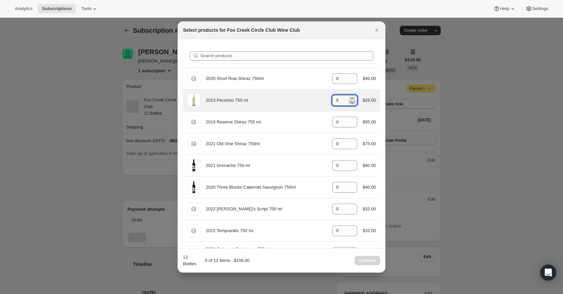
click at [352, 104] on icon ":r1up:" at bounding box center [352, 102] width 7 height 7
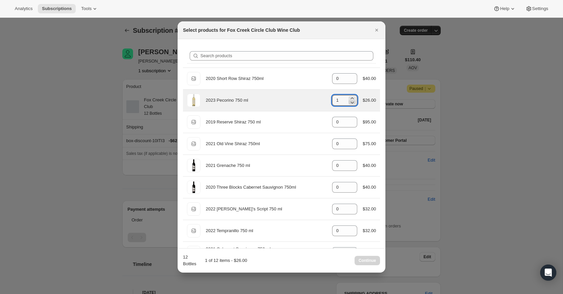
click at [352, 104] on icon ":r1up:" at bounding box center [352, 102] width 7 height 7
type input "0"
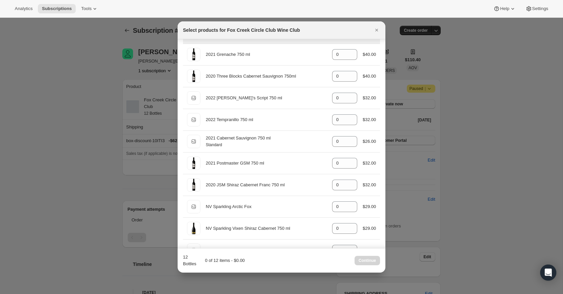
scroll to position [112, 0]
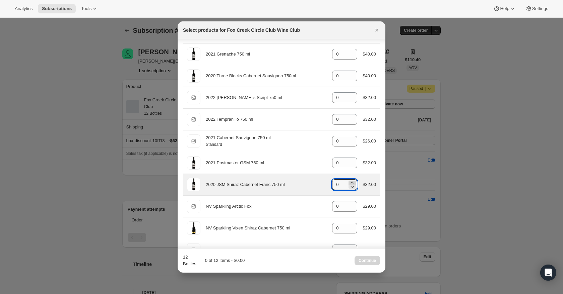
click at [351, 183] on icon ":r1up:" at bounding box center [352, 183] width 3 height 2
type input "4"
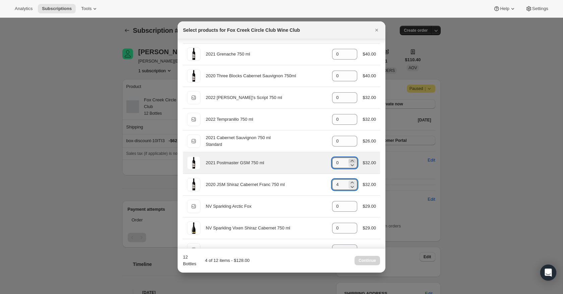
click at [349, 161] on icon ":r1up:" at bounding box center [352, 161] width 7 height 7
type input "4"
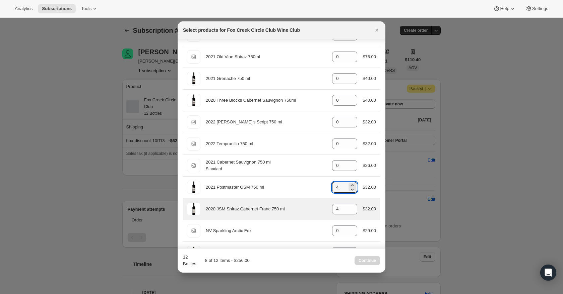
scroll to position [87, 0]
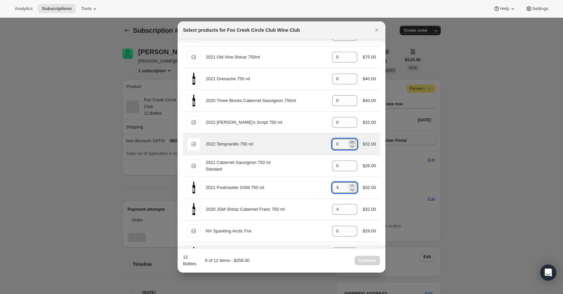
click at [350, 142] on icon ":r1up:" at bounding box center [352, 142] width 7 height 7
type input "4"
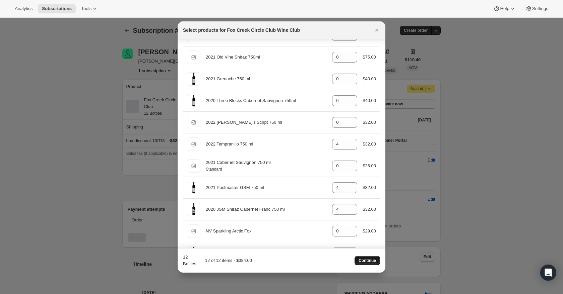
click at [368, 264] on button "Continue" at bounding box center [366, 260] width 25 height 9
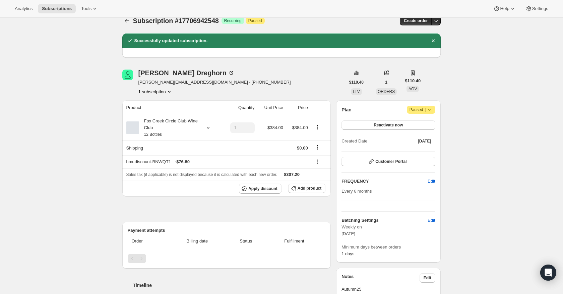
scroll to position [9, 0]
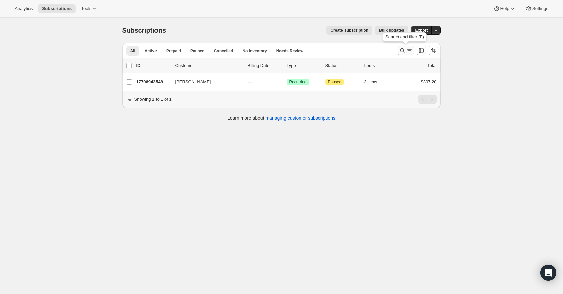
click at [406, 52] on icon "Search and filter results" at bounding box center [409, 50] width 7 height 7
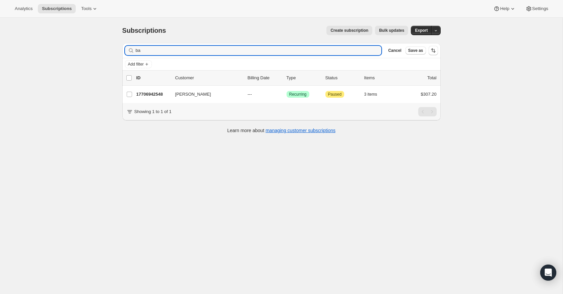
type input "b"
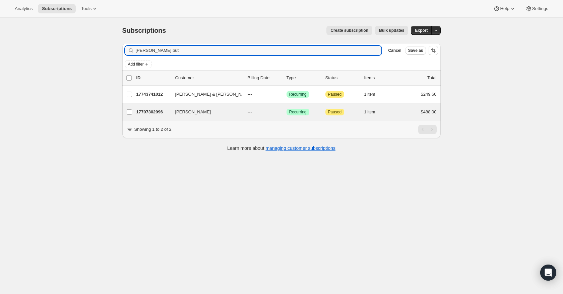
type input "ian but"
click at [144, 117] on div "Ian Butlin 17707302996 Ian Butlin --- Success Recurring Attention Paused 1 item…" at bounding box center [281, 112] width 318 height 17
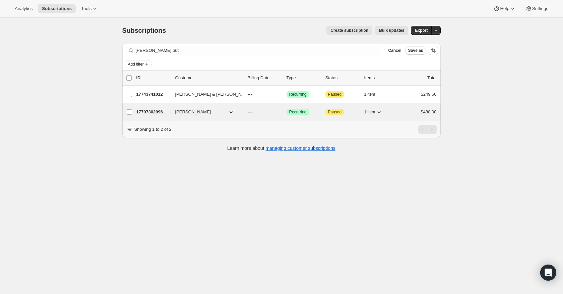
click at [147, 111] on p "17707302996" at bounding box center [152, 112] width 33 height 7
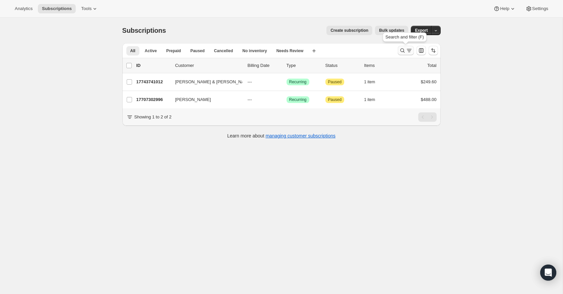
click at [405, 48] on icon "Search and filter results" at bounding box center [402, 50] width 7 height 7
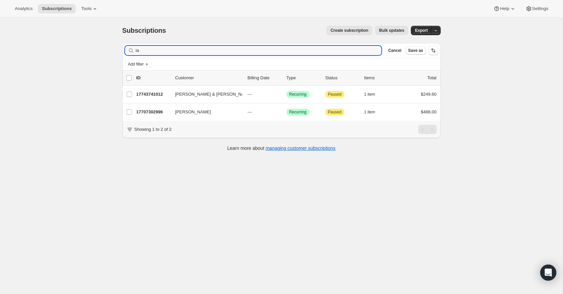
type input "i"
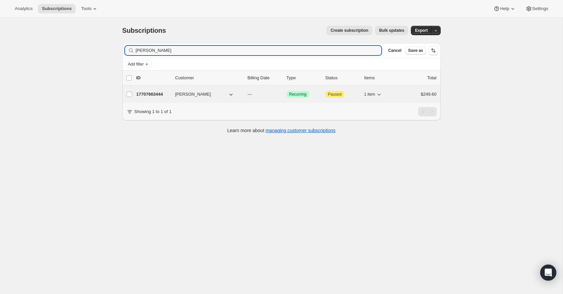
type input "Richard Bing"
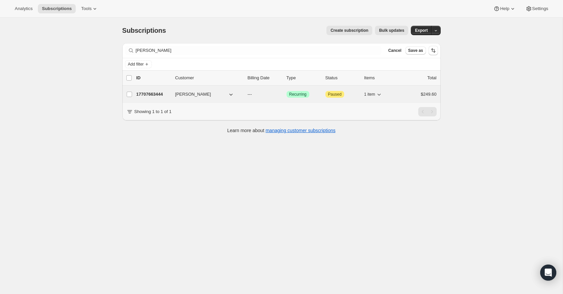
click at [157, 94] on p "17707663444" at bounding box center [152, 94] width 33 height 7
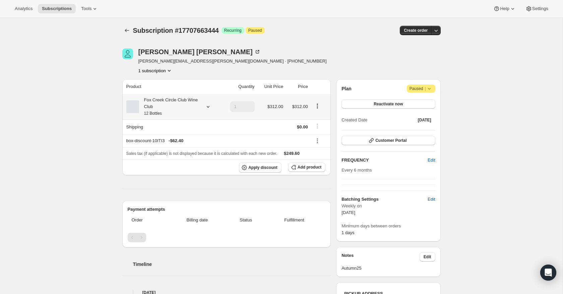
click at [207, 107] on icon at bounding box center [207, 107] width 3 height 2
click at [189, 150] on button "Edit box" at bounding box center [168, 151] width 66 height 9
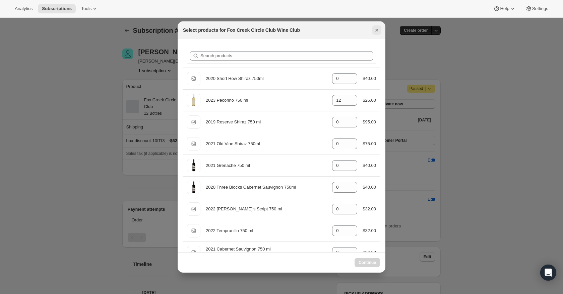
click at [377, 30] on icon "Close" at bounding box center [376, 30] width 3 height 3
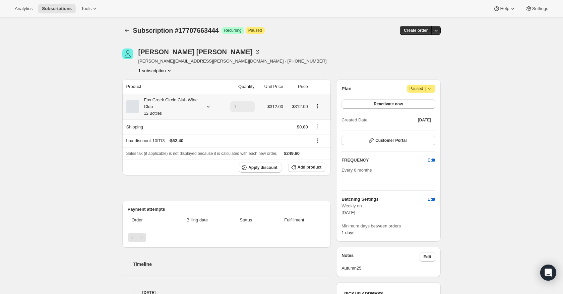
click at [207, 107] on icon at bounding box center [207, 107] width 3 height 2
click at [184, 151] on button "Edit box" at bounding box center [168, 151] width 66 height 9
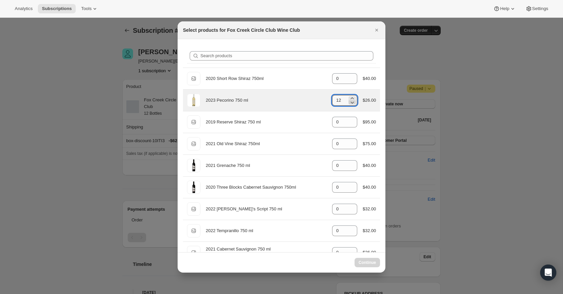
click at [352, 104] on icon ":r32h:" at bounding box center [352, 102] width 7 height 7
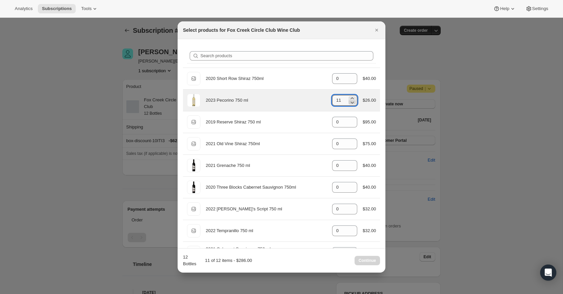
click at [352, 104] on icon ":r32h:" at bounding box center [352, 102] width 7 height 7
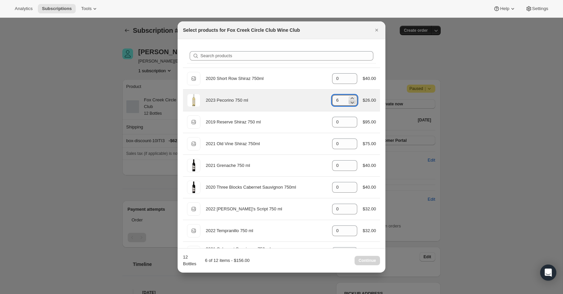
click at [352, 104] on icon ":r32h:" at bounding box center [352, 102] width 7 height 7
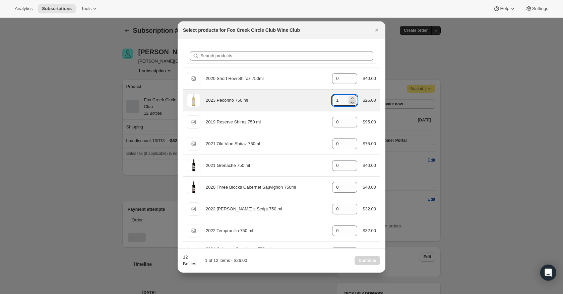
click at [352, 104] on icon ":r32h:" at bounding box center [352, 102] width 7 height 7
type input "0"
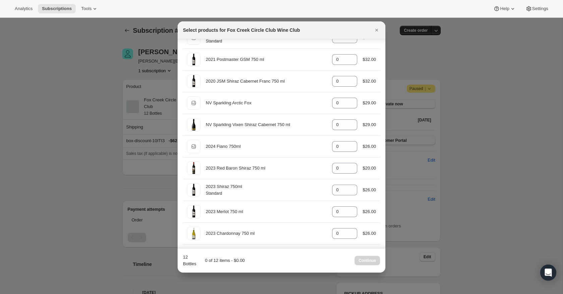
scroll to position [217, 0]
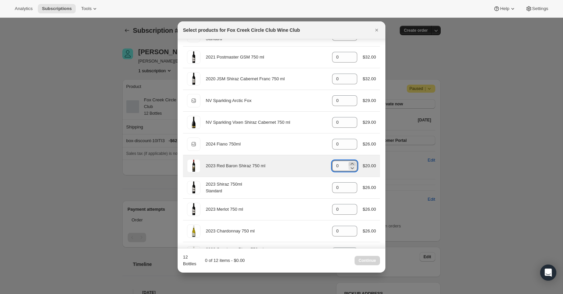
click at [352, 163] on icon ":r32h:" at bounding box center [352, 164] width 7 height 7
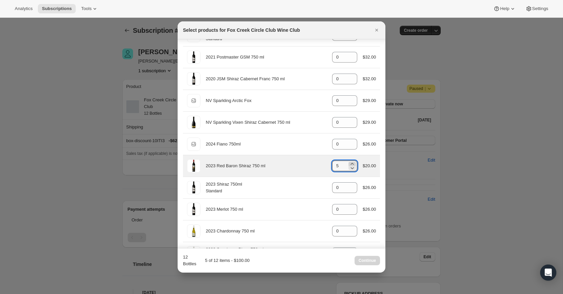
click at [352, 163] on icon ":r32h:" at bounding box center [352, 164] width 7 height 7
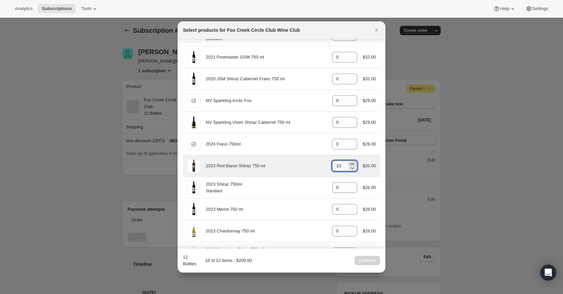
click at [352, 163] on icon ":r32h:" at bounding box center [352, 164] width 7 height 7
type input "12"
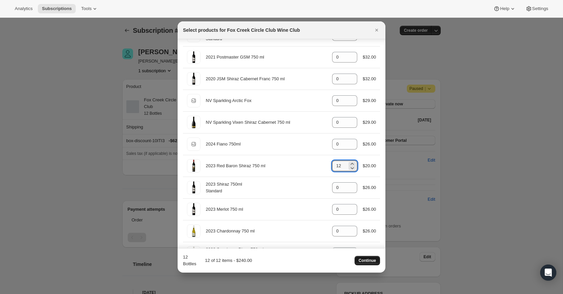
click at [374, 260] on span "Continue" at bounding box center [366, 260] width 17 height 5
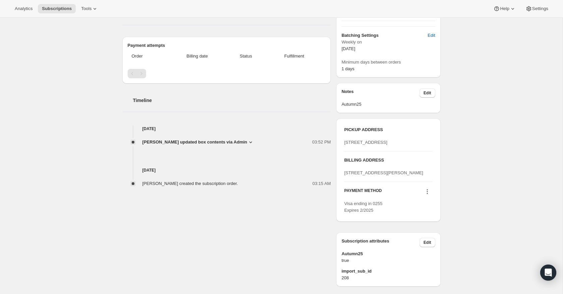
scroll to position [201, 0]
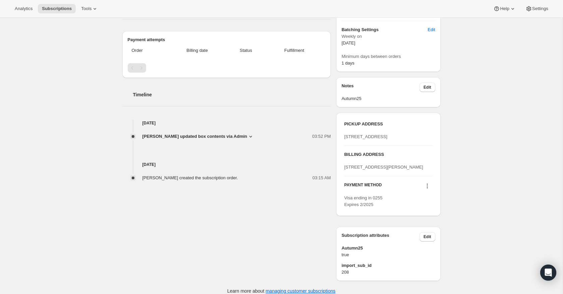
click at [426, 190] on icon at bounding box center [427, 186] width 7 height 7
click at [426, 233] on span "Send link to update card" at bounding box center [425, 232] width 47 height 5
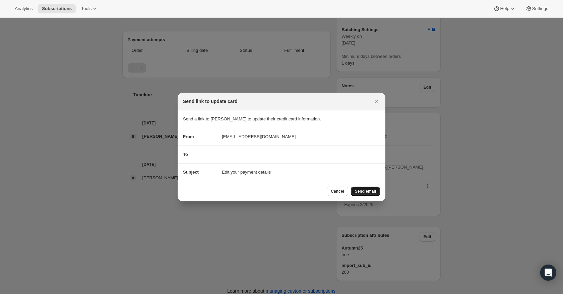
click at [362, 189] on span "Send email" at bounding box center [365, 191] width 21 height 5
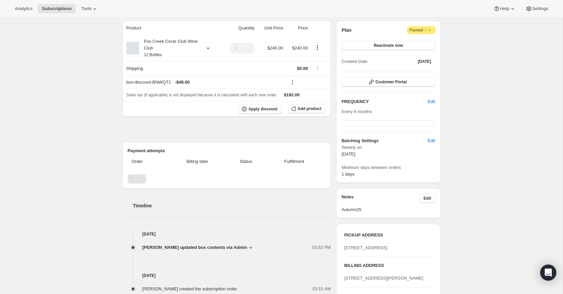
scroll to position [0, 0]
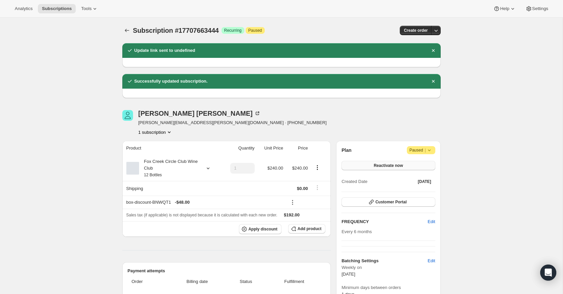
click at [383, 165] on span "Reactivate now" at bounding box center [387, 165] width 29 height 5
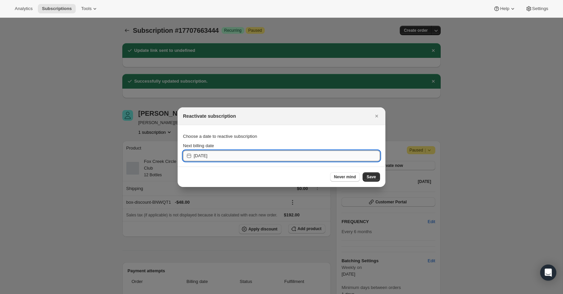
click at [274, 158] on input "2025-10-02" at bounding box center [287, 156] width 186 height 11
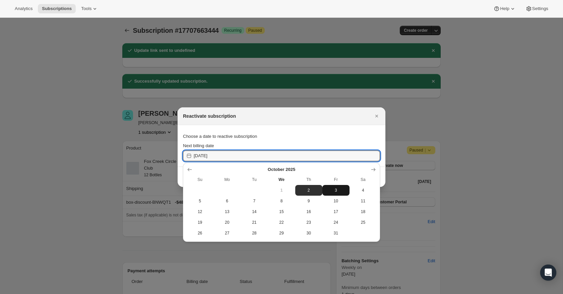
click at [345, 193] on button "3" at bounding box center [335, 190] width 27 height 11
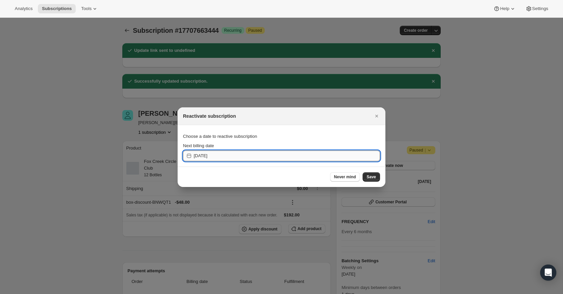
click at [274, 153] on input "2025-10-02" at bounding box center [287, 156] width 186 height 11
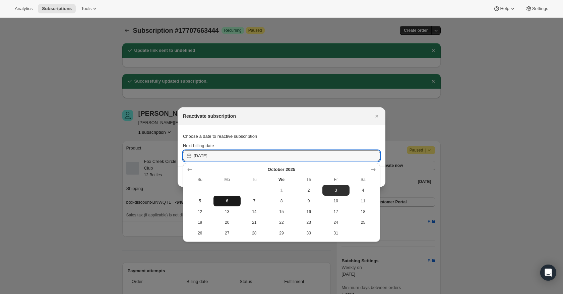
click at [227, 202] on span "6" at bounding box center [227, 201] width 22 height 5
type input "2025-10-05"
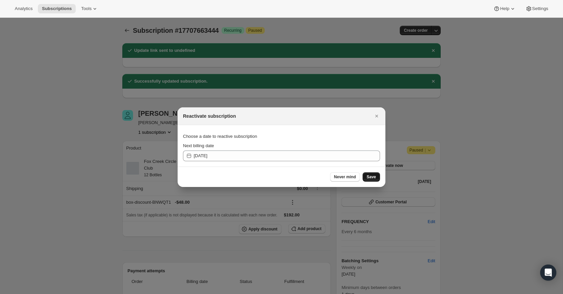
click at [376, 177] on button "Save" at bounding box center [370, 177] width 17 height 9
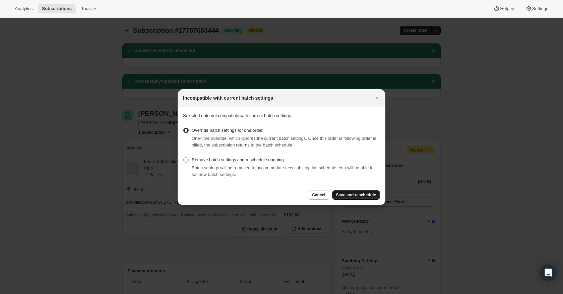
click at [372, 197] on span "Save and reschedule" at bounding box center [356, 195] width 40 height 5
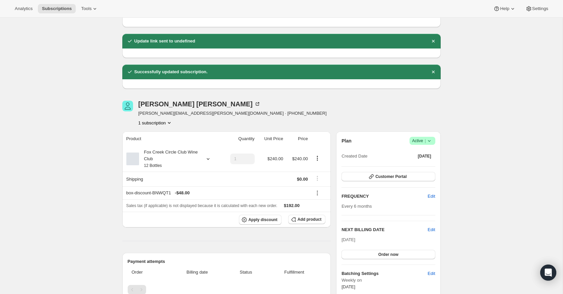
scroll to position [40, 0]
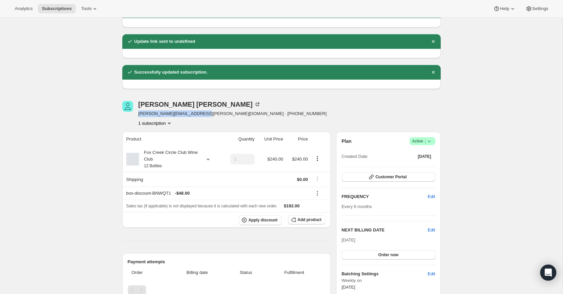
drag, startPoint x: 202, startPoint y: 114, endPoint x: 138, endPoint y: 114, distance: 64.7
click at [138, 114] on span "richard.bingham@bigpond.com · +61418125414" at bounding box center [232, 114] width 188 height 7
copy span "richard.bingham@bigpond.com"
click at [394, 179] on span "Customer Portal" at bounding box center [390, 177] width 31 height 5
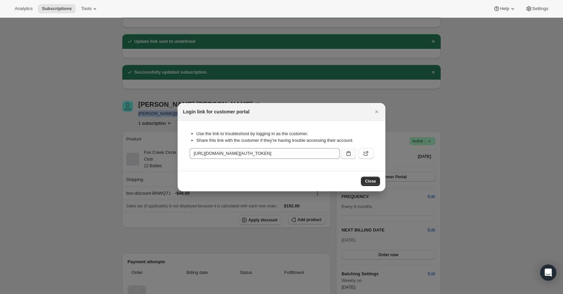
click at [350, 154] on icon ":r391:" at bounding box center [348, 153] width 4 height 5
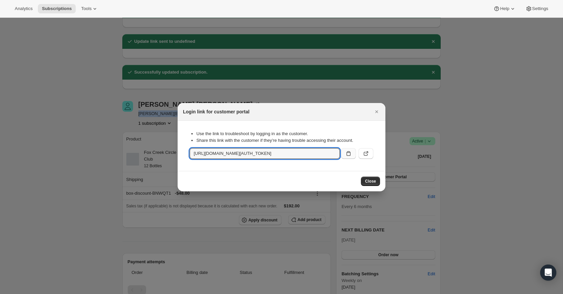
copy span "richard.bingham@bigpond.com"
click at [349, 156] on icon ":r391:" at bounding box center [348, 153] width 4 height 5
click at [376, 110] on icon "Close" at bounding box center [376, 112] width 7 height 7
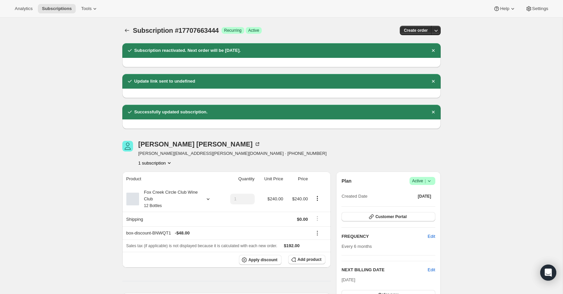
scroll to position [53, 0]
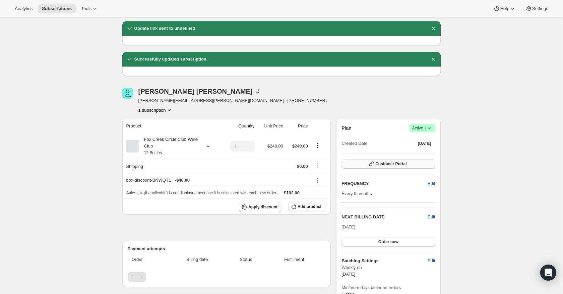
click at [391, 163] on span "Customer Portal" at bounding box center [390, 163] width 31 height 5
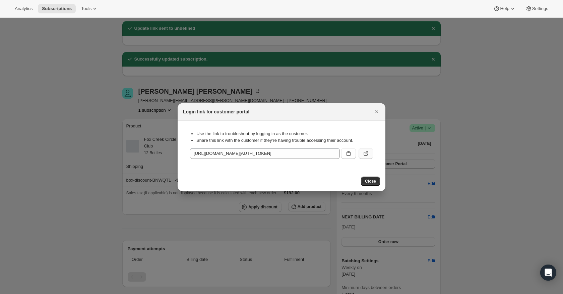
click at [366, 152] on icon ":r391:" at bounding box center [365, 153] width 7 height 7
click at [377, 113] on icon "Close" at bounding box center [376, 112] width 7 height 7
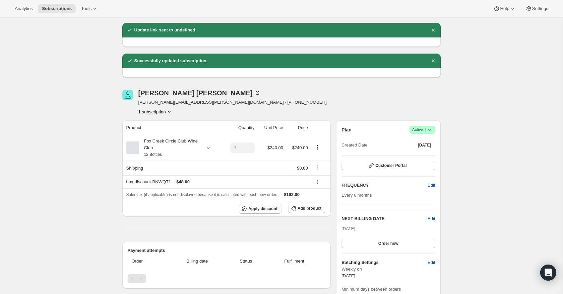
scroll to position [0, 0]
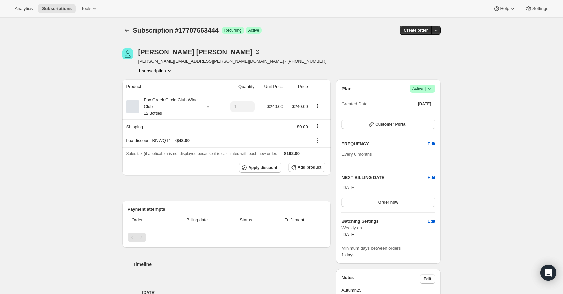
click at [254, 52] on icon at bounding box center [257, 52] width 7 height 7
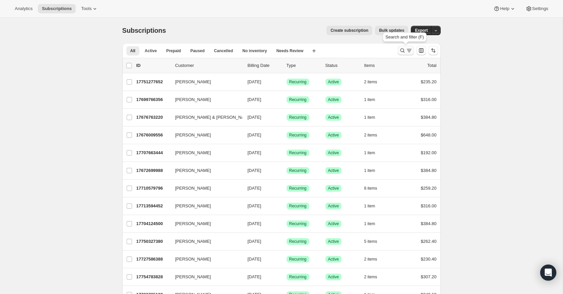
click at [406, 50] on icon "Search and filter results" at bounding box center [409, 50] width 7 height 7
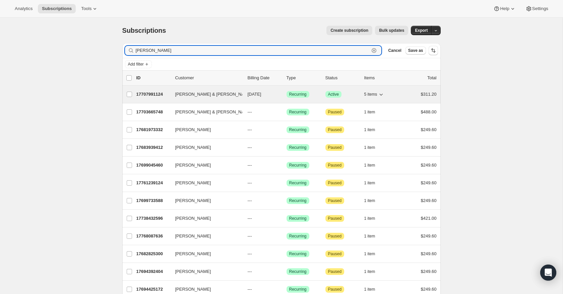
type input "[PERSON_NAME]"
click at [146, 93] on p "17707991124" at bounding box center [152, 94] width 33 height 7
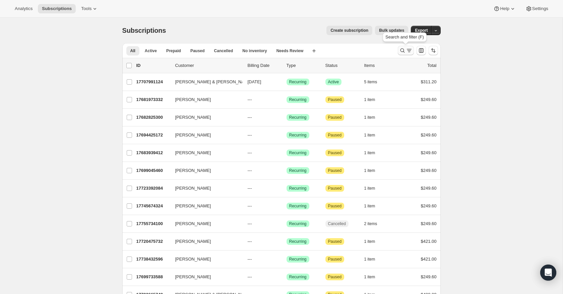
click at [407, 53] on icon "Search and filter results" at bounding box center [409, 50] width 7 height 7
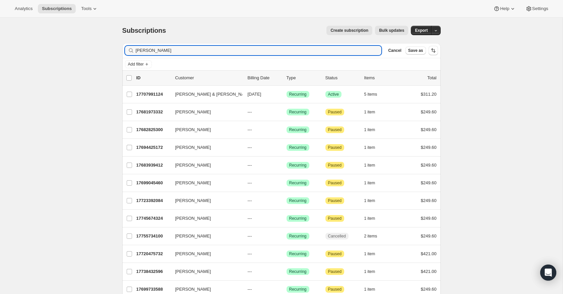
drag, startPoint x: 149, startPoint y: 53, endPoint x: 131, endPoint y: 51, distance: 17.9
click at [131, 51] on div "[PERSON_NAME]" at bounding box center [253, 50] width 257 height 9
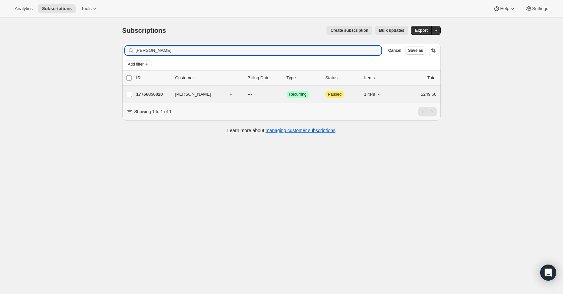
type input "[PERSON_NAME]"
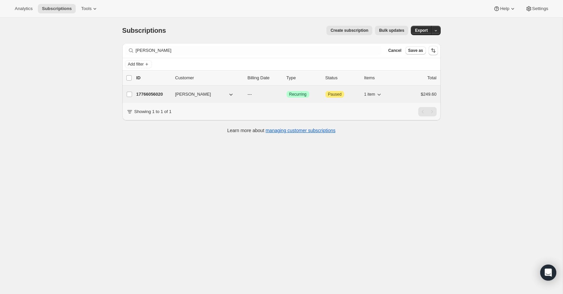
click at [146, 94] on p "17766056020" at bounding box center [152, 94] width 33 height 7
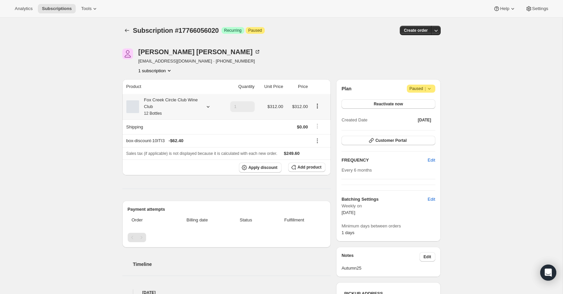
click at [193, 107] on div "Fox Creek Circle Club Wine Club 12 Bottles" at bounding box center [169, 107] width 60 height 20
click at [185, 160] on div "Edit box" at bounding box center [167, 151] width 77 height 21
click at [189, 155] on button "Edit box" at bounding box center [168, 151] width 66 height 9
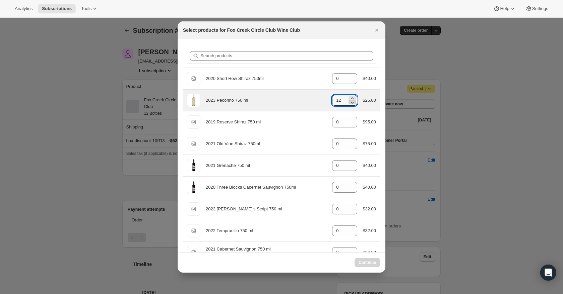
click at [353, 104] on icon ":rmd:" at bounding box center [352, 102] width 7 height 7
click at [353, 105] on icon ":rmd:" at bounding box center [352, 102] width 7 height 7
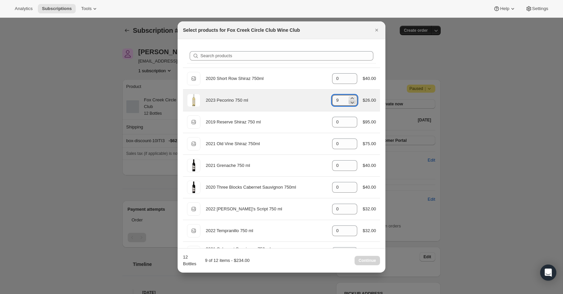
click at [353, 105] on icon ":rmd:" at bounding box center [352, 102] width 7 height 7
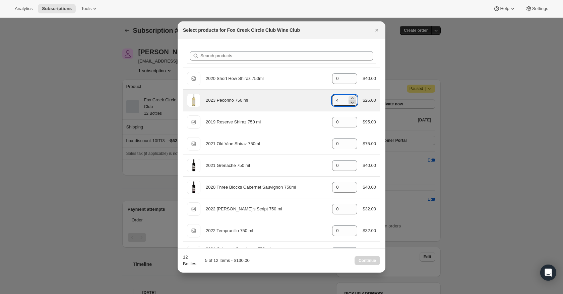
click at [353, 105] on icon ":rmd:" at bounding box center [352, 102] width 7 height 7
type input "0"
click at [353, 105] on icon ":rmd:" at bounding box center [352, 102] width 7 height 7
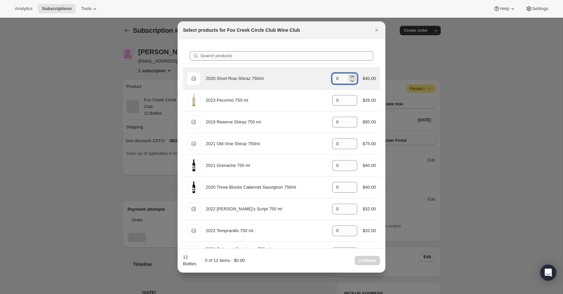
click at [350, 76] on icon ":rmd:" at bounding box center [352, 76] width 7 height 7
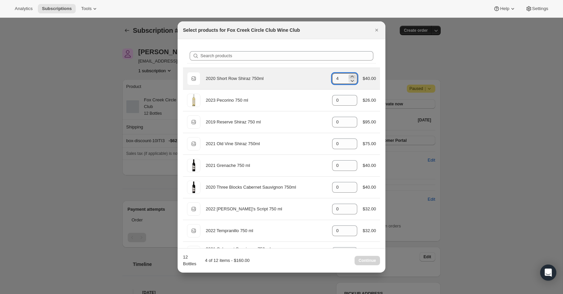
type input "5"
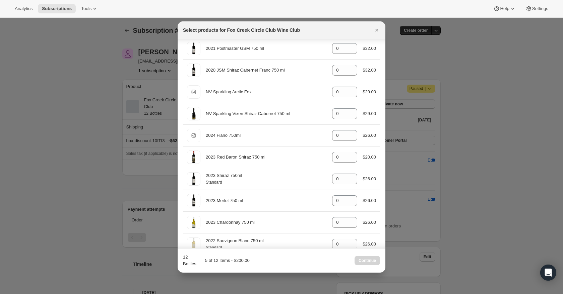
scroll to position [233, 0]
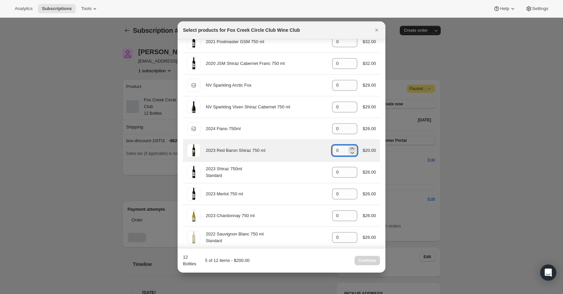
click at [351, 149] on icon ":rmd:" at bounding box center [352, 148] width 7 height 7
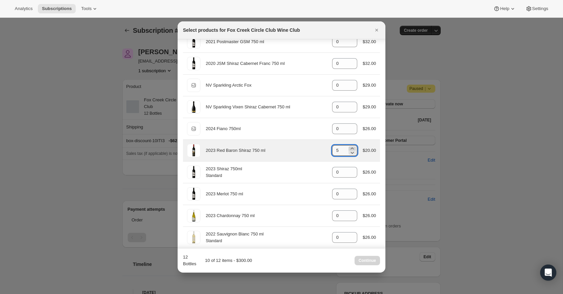
click at [351, 149] on icon ":rmd:" at bounding box center [352, 148] width 7 height 7
type input "7"
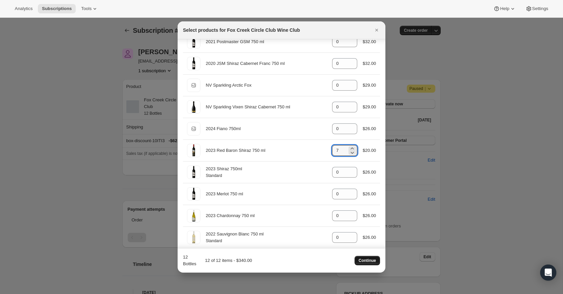
click at [373, 263] on span "Continue" at bounding box center [366, 260] width 17 height 5
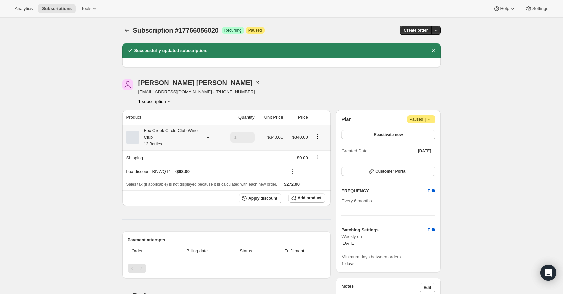
click at [202, 139] on div at bounding box center [206, 137] width 9 height 7
click at [105, 175] on div "Subscription #17766056020. This page is ready Subscription #17766056020 Success…" at bounding box center [281, 260] width 562 height 484
click at [257, 82] on icon at bounding box center [258, 82] width 2 height 2
click at [431, 120] on icon at bounding box center [429, 119] width 7 height 7
click at [428, 134] on span "Cancel subscription" at bounding box center [419, 132] width 38 height 5
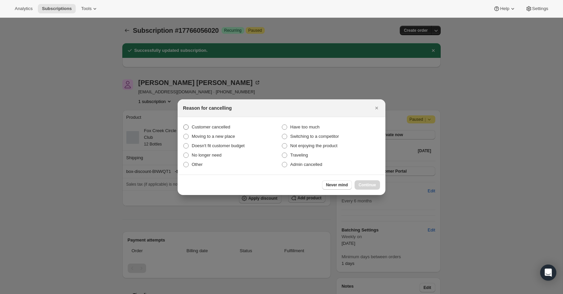
click at [186, 127] on span ":rpi:" at bounding box center [185, 127] width 5 height 5
click at [184, 125] on input "Customer cancelled" at bounding box center [183, 125] width 0 height 0
radio input "true"
click at [369, 187] on span "Continue" at bounding box center [366, 185] width 17 height 5
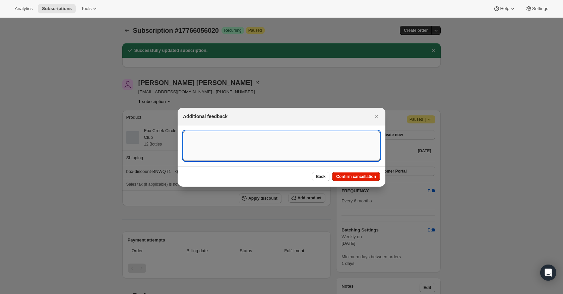
click at [232, 138] on textarea ":rpi:" at bounding box center [281, 146] width 197 height 30
type textarea "Gave up drinking due to sickness. asked to be taken off the list."
click at [358, 181] on button "Confirm cancellation" at bounding box center [356, 176] width 48 height 9
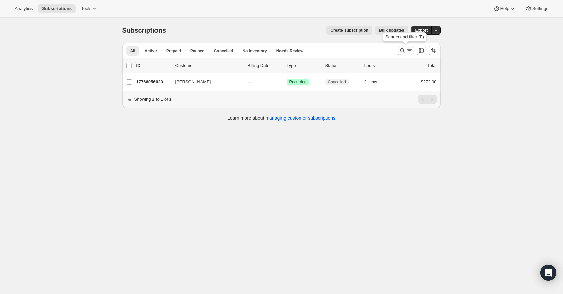
click at [411, 54] on icon "Search and filter results" at bounding box center [409, 50] width 7 height 7
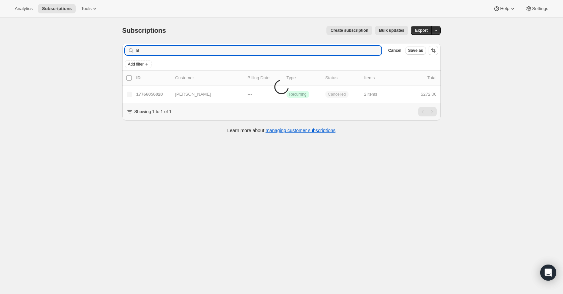
type input "a"
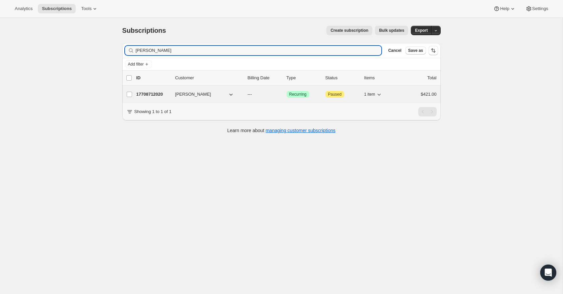
type input "[PERSON_NAME]"
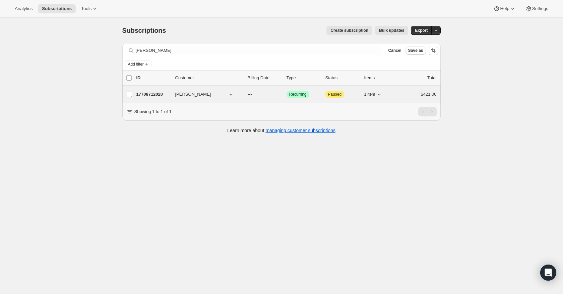
click at [152, 96] on p "17708712020" at bounding box center [152, 94] width 33 height 7
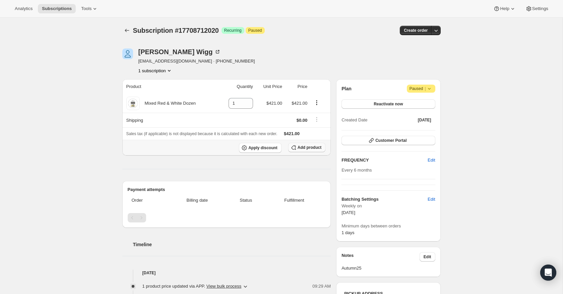
click at [306, 147] on span "Add product" at bounding box center [309, 147] width 24 height 5
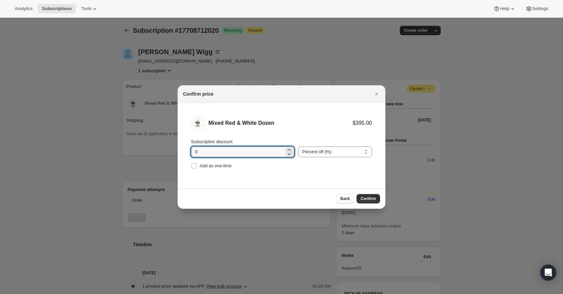
drag, startPoint x: 202, startPoint y: 151, endPoint x: 189, endPoint y: 150, distance: 13.1
click at [189, 150] on li "Mixed Red & White Dozen $395.00 Subscription discount 0 Percent off (%) Amount …" at bounding box center [282, 143] width 208 height 81
type input "20"
click at [374, 199] on span "Confirm" at bounding box center [367, 198] width 15 height 5
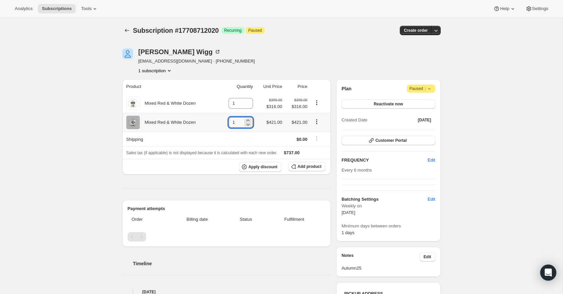
drag, startPoint x: 234, startPoint y: 125, endPoint x: 226, endPoint y: 125, distance: 7.4
click at [226, 125] on td "1" at bounding box center [236, 122] width 36 height 19
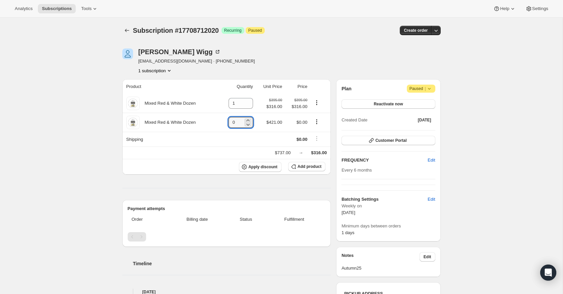
type input "0"
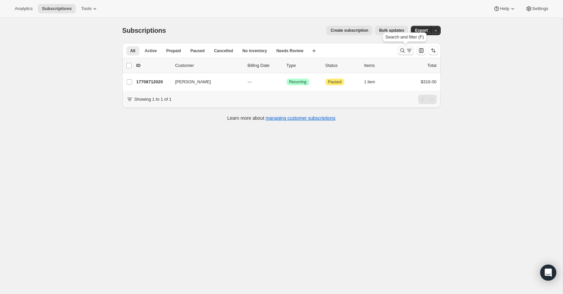
click at [406, 51] on icon "Search and filter results" at bounding box center [409, 50] width 7 height 7
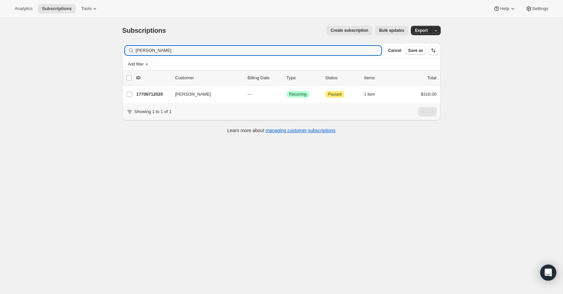
drag, startPoint x: 166, startPoint y: 51, endPoint x: 131, endPoint y: 51, distance: 35.2
click at [131, 51] on div "[PERSON_NAME] Clear" at bounding box center [253, 50] width 257 height 9
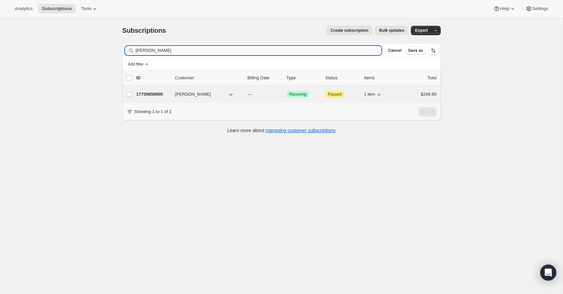
type input "[PERSON_NAME]"
click at [149, 93] on p "17709858900" at bounding box center [152, 94] width 33 height 7
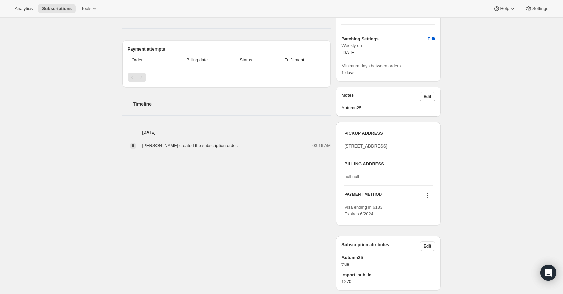
scroll to position [161, 0]
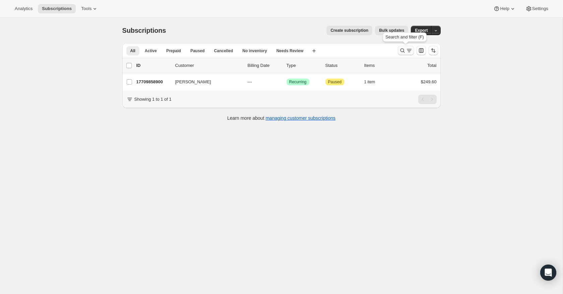
click at [405, 49] on icon "Search and filter results" at bounding box center [402, 50] width 7 height 7
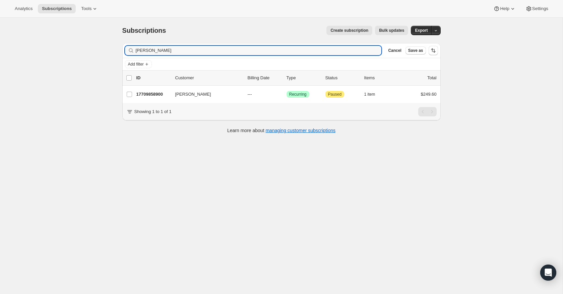
drag, startPoint x: 163, startPoint y: 54, endPoint x: 129, endPoint y: 48, distance: 34.6
click at [129, 48] on div "[PERSON_NAME] Clear" at bounding box center [253, 50] width 257 height 9
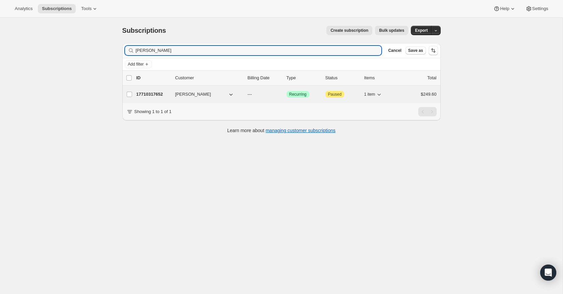
type input "[PERSON_NAME]"
click at [153, 94] on p "17710317652" at bounding box center [152, 94] width 33 height 7
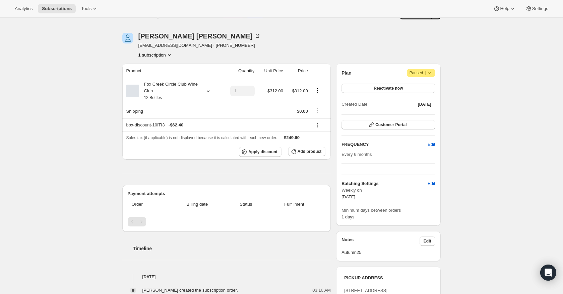
scroll to position [15, 0]
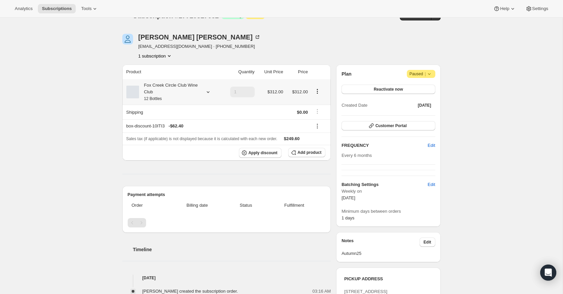
click at [206, 92] on icon at bounding box center [208, 92] width 7 height 7
click at [176, 136] on span "Edit box" at bounding box center [168, 136] width 16 height 5
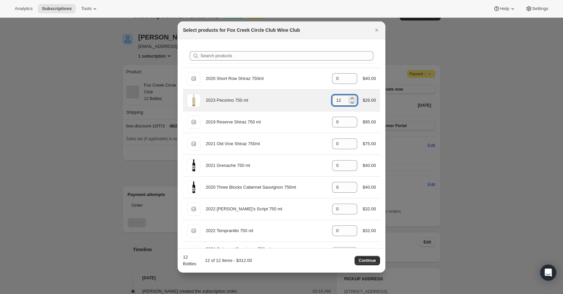
click at [352, 104] on icon ":r1g2:" at bounding box center [352, 102] width 7 height 7
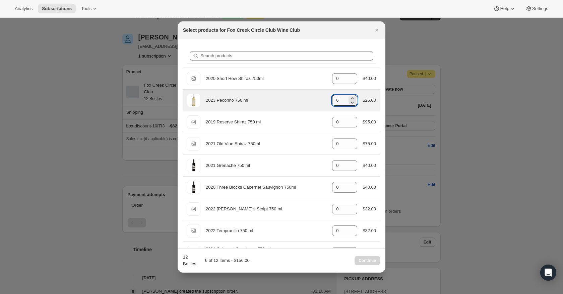
click at [352, 104] on icon ":r1g2:" at bounding box center [352, 102] width 7 height 7
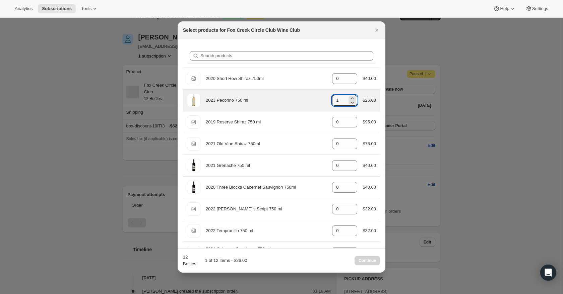
click at [352, 104] on icon ":r1g2:" at bounding box center [352, 102] width 7 height 7
type input "0"
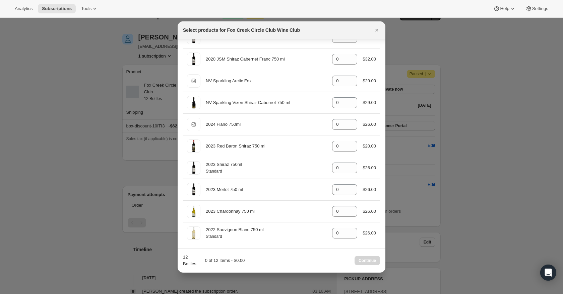
scroll to position [239, 0]
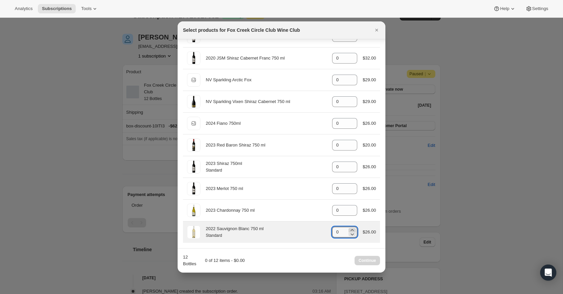
click at [351, 229] on icon ":r1g2:" at bounding box center [352, 230] width 7 height 7
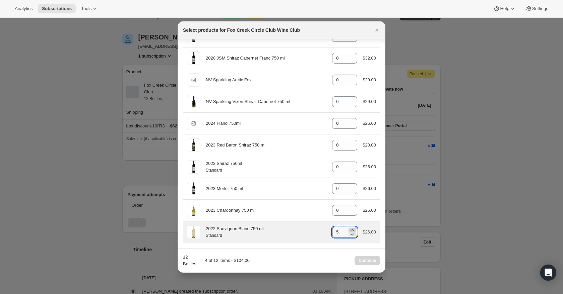
click at [351, 229] on icon ":r1g2:" at bounding box center [352, 230] width 7 height 7
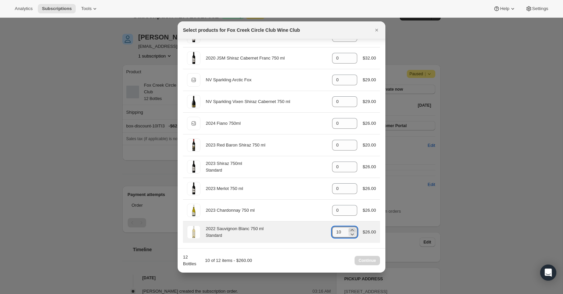
click at [351, 229] on icon ":r1g2:" at bounding box center [352, 230] width 7 height 7
type input "12"
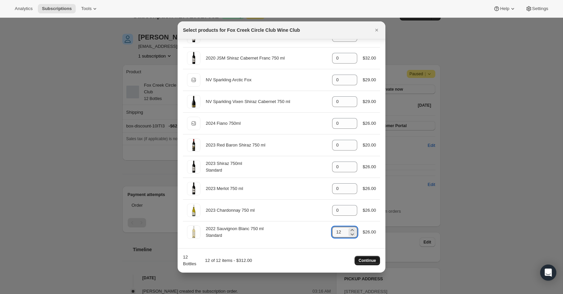
click at [369, 260] on span "Continue" at bounding box center [366, 260] width 17 height 5
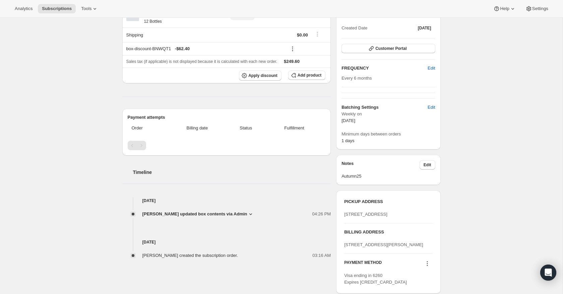
scroll to position [0, 0]
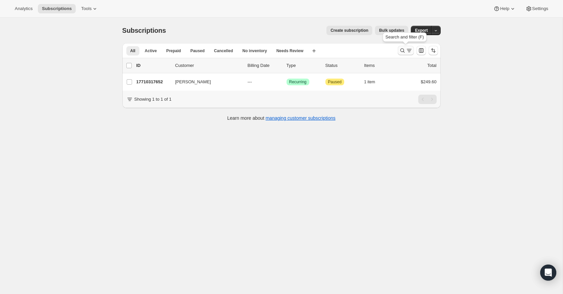
click at [407, 52] on icon "Search and filter results" at bounding box center [409, 50] width 7 height 7
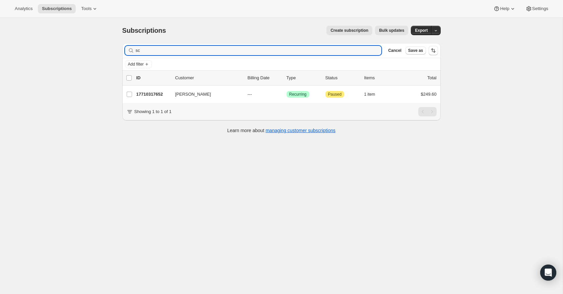
type input "s"
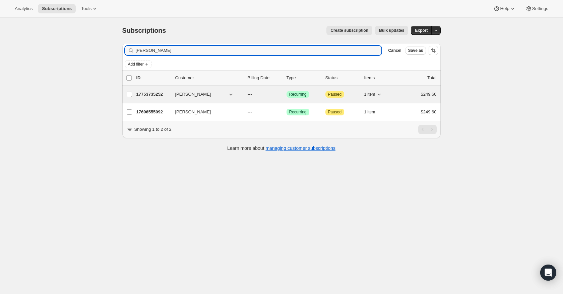
type input "shannon"
click at [157, 95] on p "17753735252" at bounding box center [152, 94] width 33 height 7
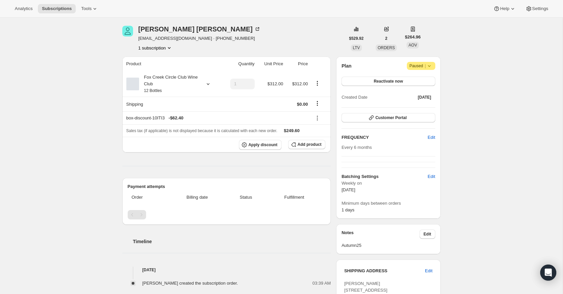
scroll to position [22, 0]
click at [207, 85] on icon at bounding box center [208, 84] width 7 height 7
click at [192, 127] on button "Edit box" at bounding box center [168, 128] width 66 height 9
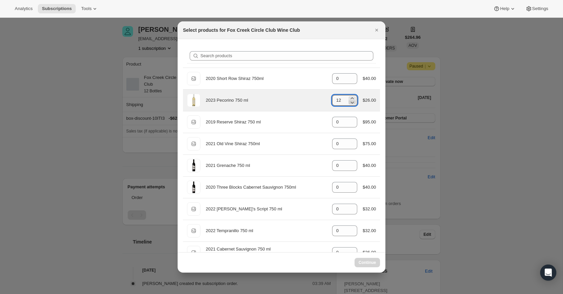
click at [352, 105] on icon ":r22m:" at bounding box center [352, 102] width 7 height 7
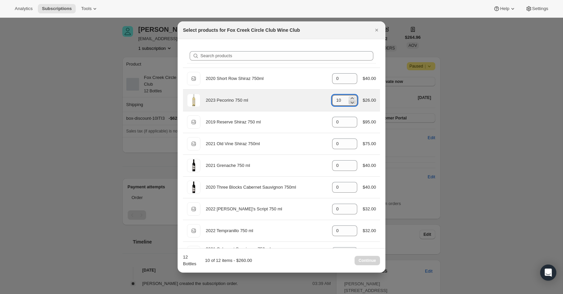
click at [352, 105] on icon ":r22m:" at bounding box center [352, 102] width 7 height 7
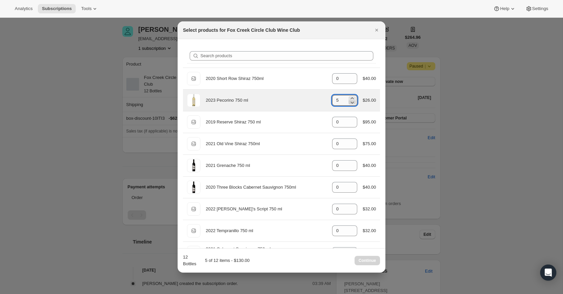
click at [352, 105] on icon ":r22m:" at bounding box center [352, 102] width 7 height 7
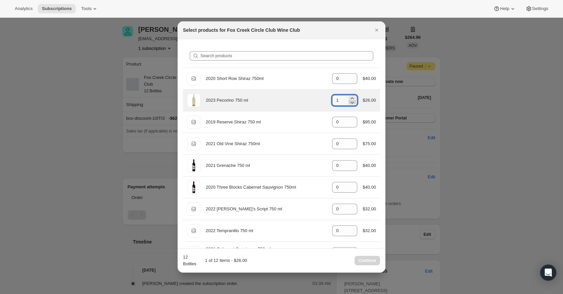
type input "0"
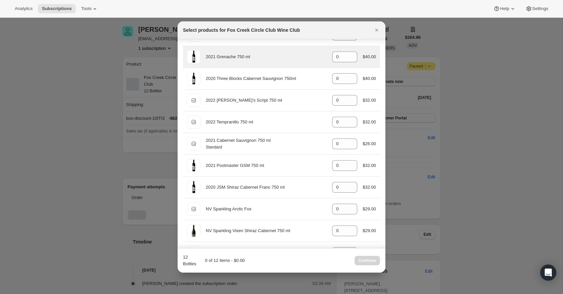
scroll to position [112, 0]
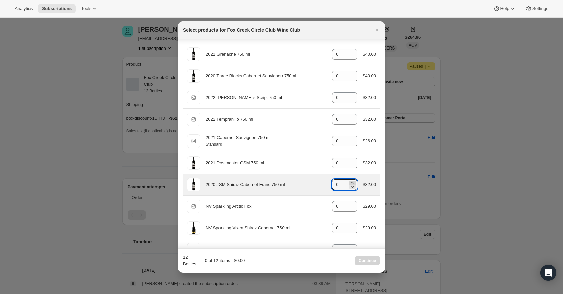
click at [351, 183] on icon ":r22m:" at bounding box center [352, 183] width 3 height 2
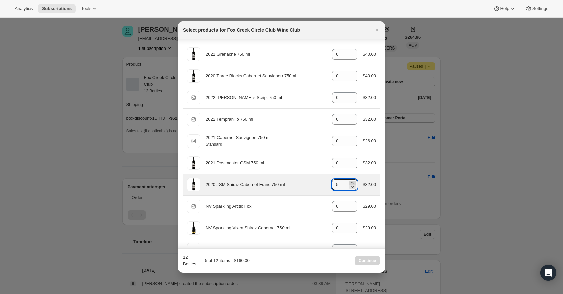
click at [351, 183] on icon ":r22m:" at bounding box center [352, 183] width 3 height 2
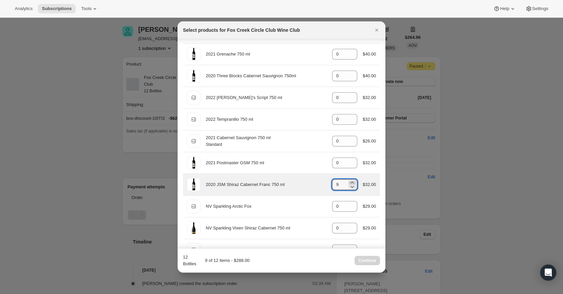
type input "10"
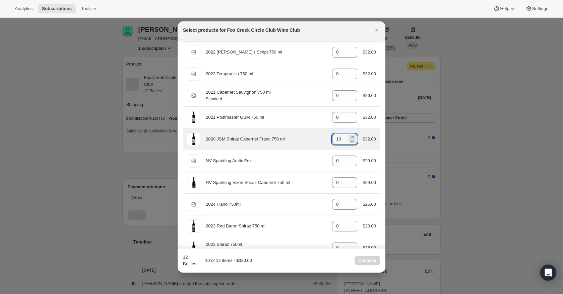
scroll to position [155, 0]
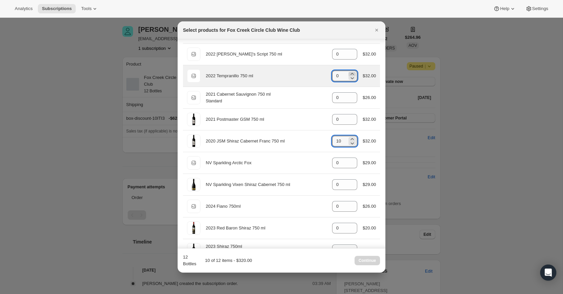
click at [351, 73] on icon ":r22m:" at bounding box center [352, 74] width 3 height 2
type input "2"
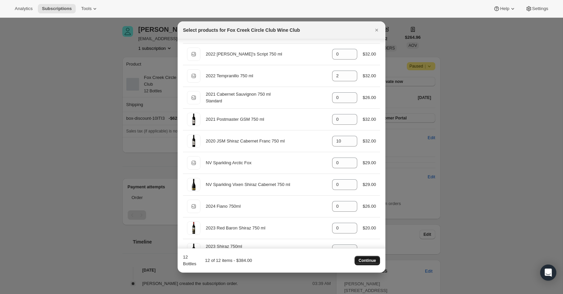
click at [363, 261] on span "Continue" at bounding box center [366, 260] width 17 height 5
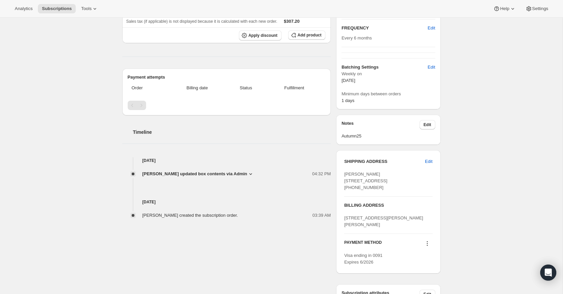
scroll to position [164, 0]
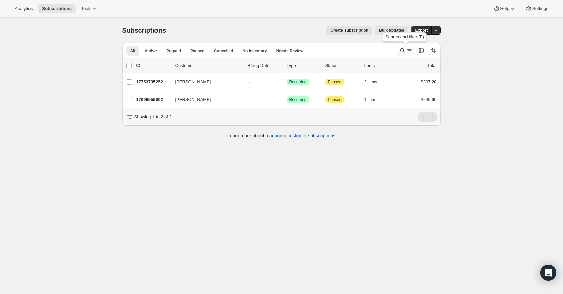
click at [403, 49] on icon "Search and filter results" at bounding box center [402, 50] width 7 height 7
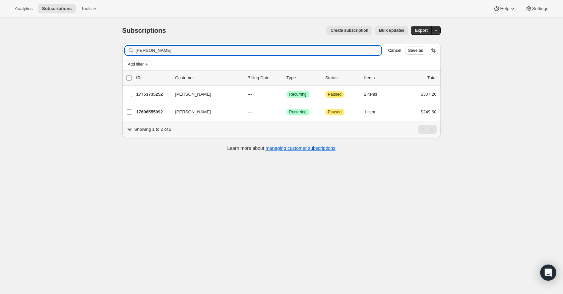
drag, startPoint x: 160, startPoint y: 52, endPoint x: 129, endPoint y: 50, distance: 31.6
click at [129, 50] on div "shannon Clear" at bounding box center [253, 50] width 257 height 9
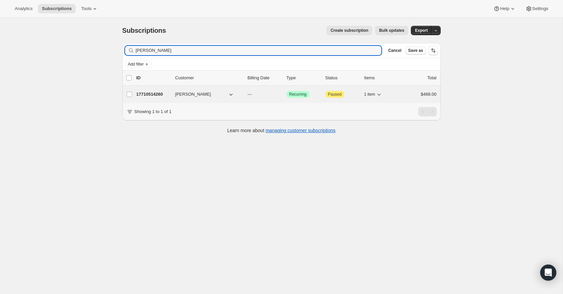
type input "guy gibson"
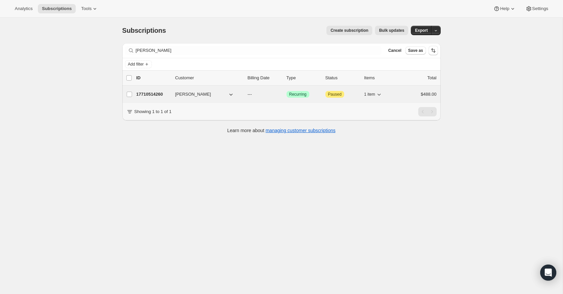
click at [152, 95] on p "17710514260" at bounding box center [152, 94] width 33 height 7
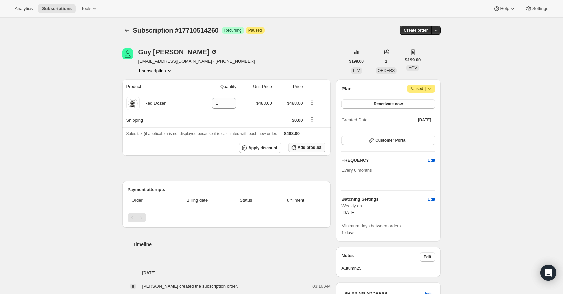
click at [307, 149] on span "Add product" at bounding box center [309, 147] width 24 height 5
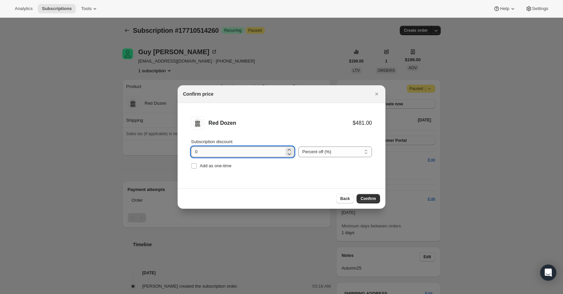
drag, startPoint x: 206, startPoint y: 153, endPoint x: 194, endPoint y: 154, distance: 12.7
click at [195, 154] on input "0" at bounding box center [237, 152] width 93 height 11
type input "20"
click at [368, 198] on span "Confirm" at bounding box center [367, 198] width 15 height 5
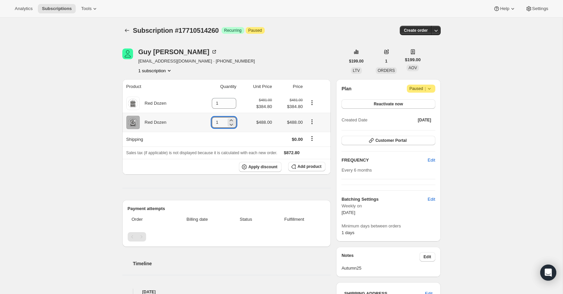
drag, startPoint x: 219, startPoint y: 124, endPoint x: 207, endPoint y: 124, distance: 11.7
click at [208, 124] on td "1" at bounding box center [216, 122] width 44 height 19
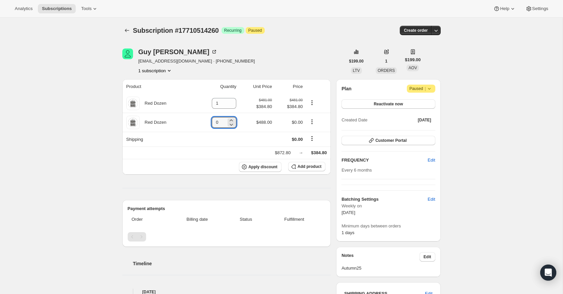
type input "0"
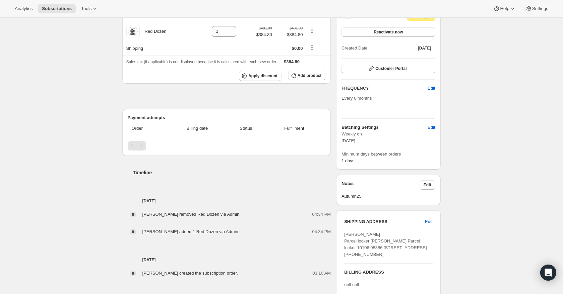
scroll to position [72, 0]
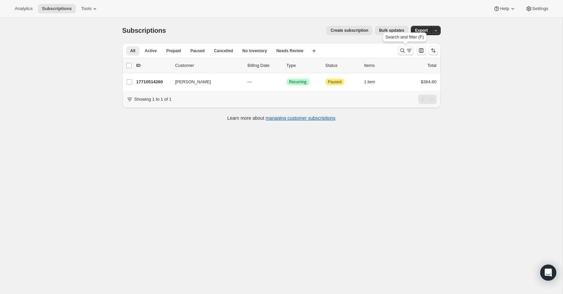
click at [401, 48] on icon "Search and filter results" at bounding box center [402, 50] width 7 height 7
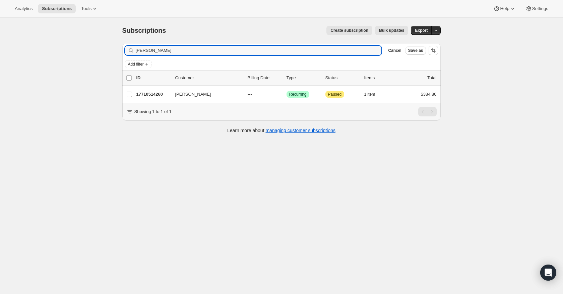
drag, startPoint x: 163, startPoint y: 51, endPoint x: 125, endPoint y: 48, distance: 38.0
click at [125, 48] on div "guy gibson Clear" at bounding box center [253, 50] width 257 height 9
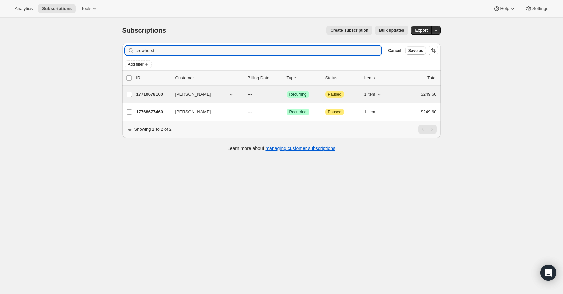
type input "crowhurst"
click at [147, 92] on p "17710678100" at bounding box center [152, 94] width 33 height 7
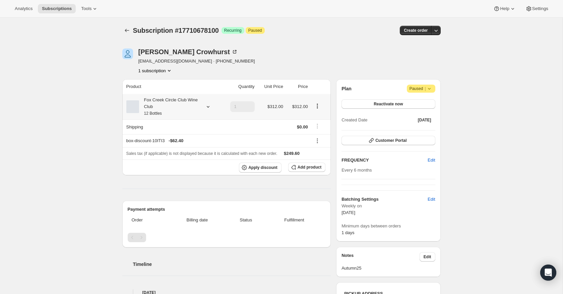
click at [208, 107] on icon at bounding box center [208, 107] width 7 height 7
click at [182, 152] on button "Edit box" at bounding box center [168, 151] width 66 height 9
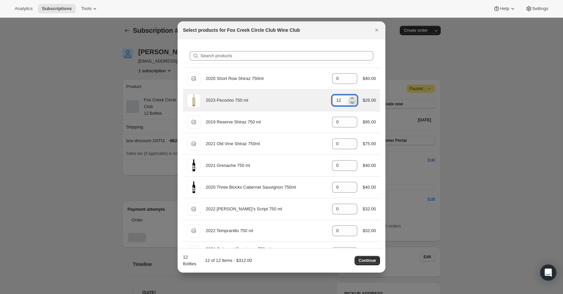
click at [352, 104] on icon ":r2m2:" at bounding box center [352, 102] width 7 height 7
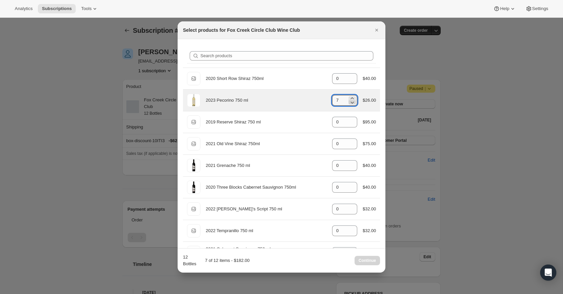
click at [352, 104] on icon ":r2m2:" at bounding box center [352, 102] width 7 height 7
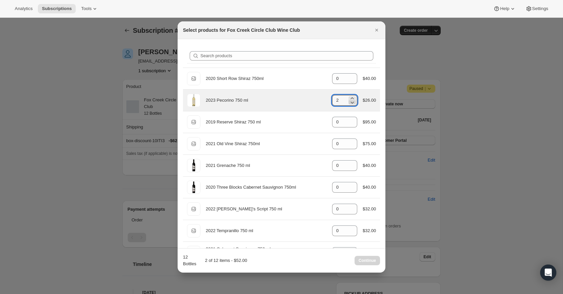
click at [352, 104] on icon ":r2m2:" at bounding box center [352, 102] width 7 height 7
type input "0"
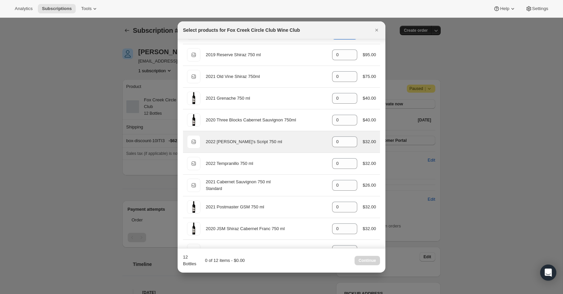
scroll to position [81, 0]
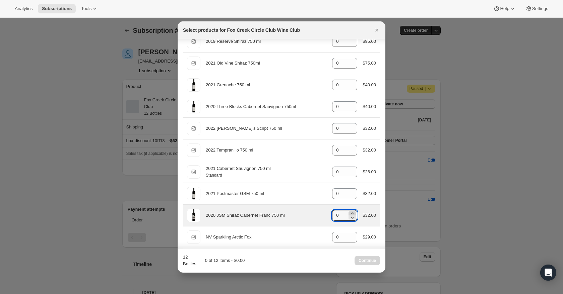
click at [351, 213] on icon ":r2m2:" at bounding box center [352, 214] width 3 height 2
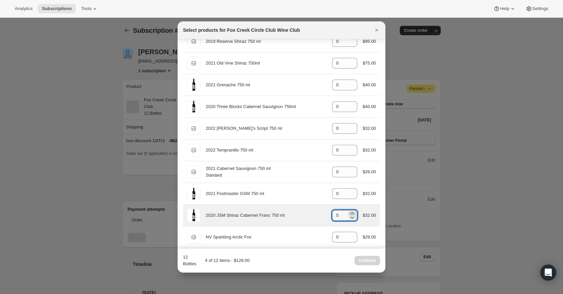
click at [351, 213] on icon ":r2m2:" at bounding box center [352, 214] width 3 height 2
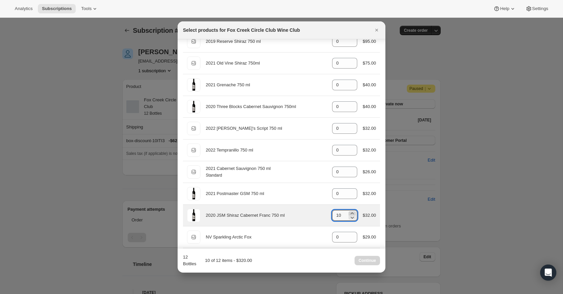
click at [351, 213] on icon ":r2m2:" at bounding box center [352, 214] width 3 height 2
click at [351, 216] on icon ":r2m2:" at bounding box center [352, 217] width 7 height 7
type input "12"
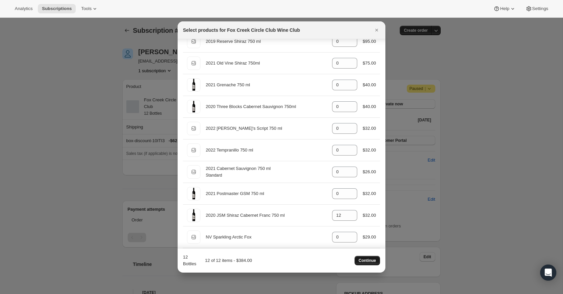
click at [373, 262] on span "Continue" at bounding box center [366, 260] width 17 height 5
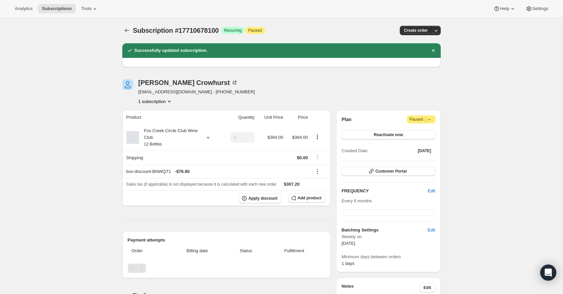
click at [494, 211] on div "Subscription #17710678100. This page is ready Subscription #17710678100 Success…" at bounding box center [281, 260] width 562 height 484
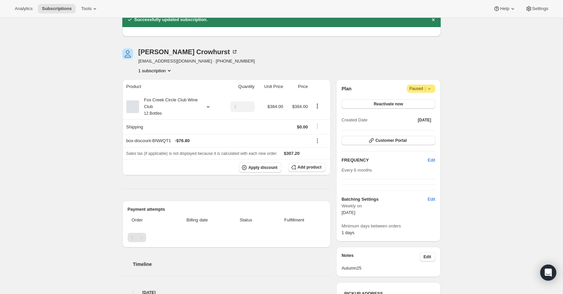
scroll to position [0, 0]
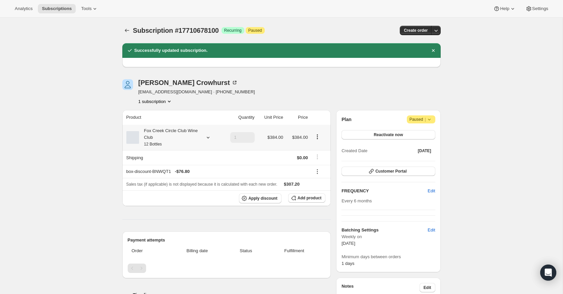
click at [206, 140] on icon at bounding box center [208, 137] width 7 height 7
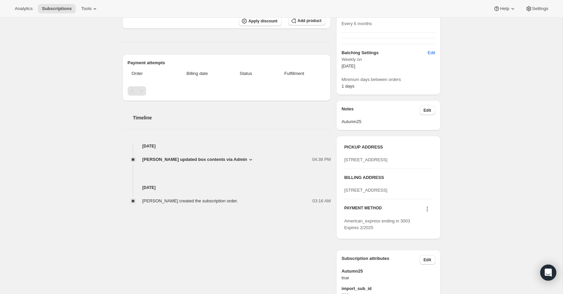
scroll to position [203, 0]
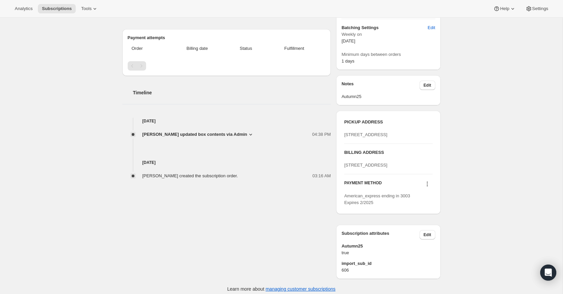
click at [427, 185] on icon at bounding box center [426, 184] width 1 height 1
click at [418, 246] on span "Add credit card" at bounding box center [416, 246] width 29 height 5
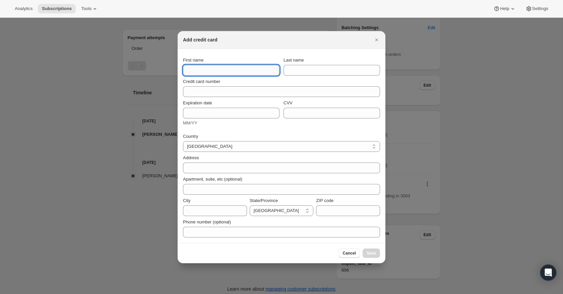
click at [201, 66] on input "First name" at bounding box center [231, 70] width 96 height 11
type input "John"
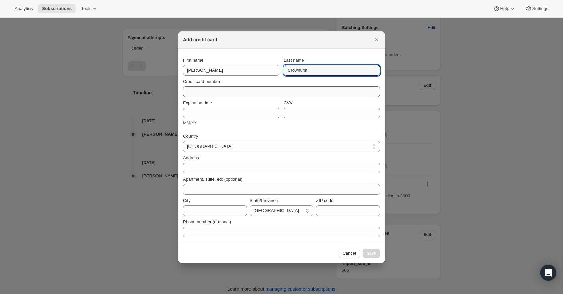
type input "Crowhurst"
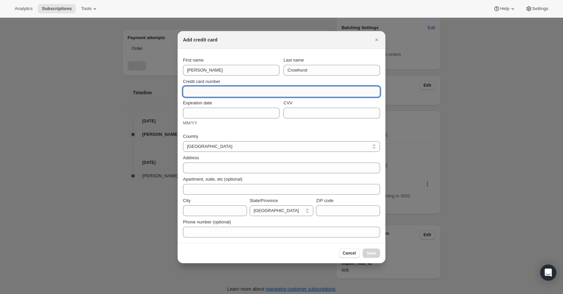
click at [239, 90] on input "Credit card number" at bounding box center [279, 91] width 192 height 11
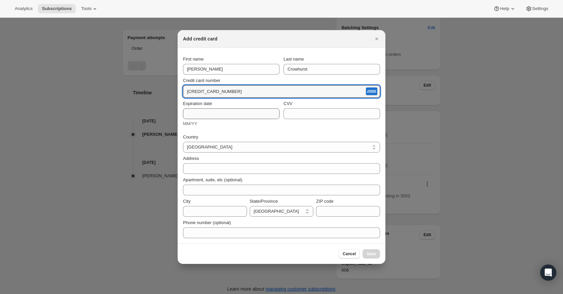
type input "3760 651626 13003"
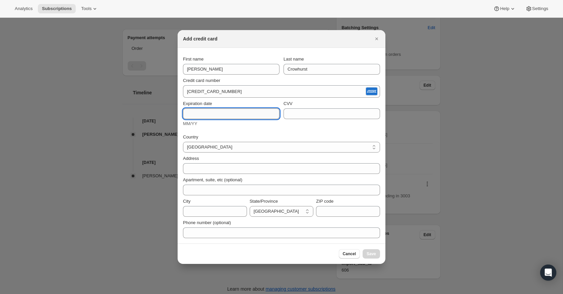
click at [195, 115] on input "Expiration date" at bounding box center [231, 114] width 96 height 11
type input "02/2030"
click at [300, 115] on div "CVV" at bounding box center [331, 113] width 96 height 27
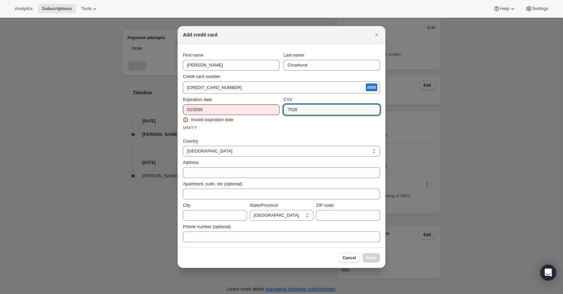
type input "7526"
click at [209, 110] on input "02/2030" at bounding box center [231, 110] width 96 height 11
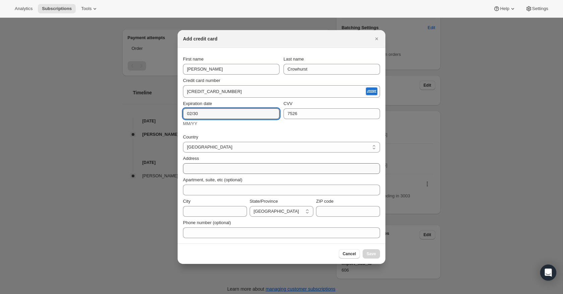
type input "02/30"
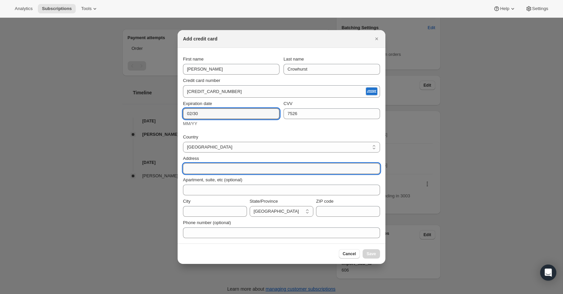
click at [233, 166] on input "Address" at bounding box center [281, 168] width 197 height 11
type input "PO BOX 6090"
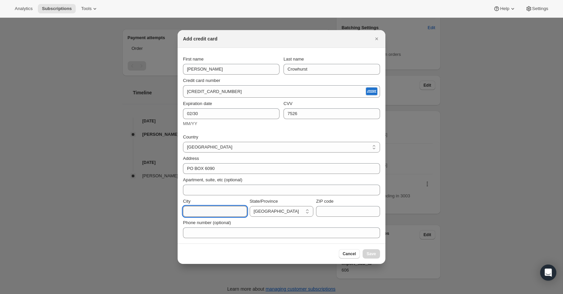
click at [236, 211] on div ":r2pq:" at bounding box center [215, 211] width 64 height 11
type input "Linden Park"
select select "SA"
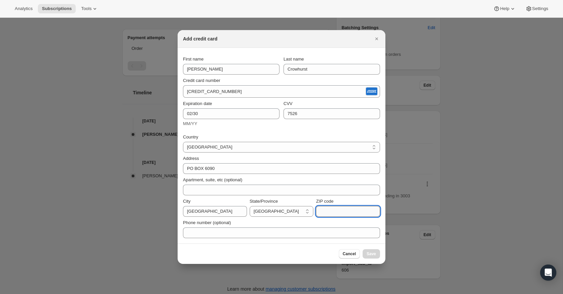
click at [324, 212] on input "ZIP code" at bounding box center [348, 211] width 64 height 11
type input "5065"
click at [370, 252] on span "Save" at bounding box center [370, 254] width 9 height 5
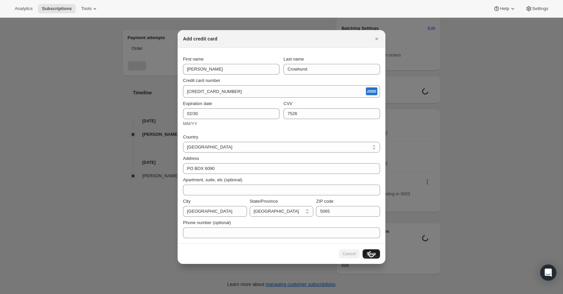
scroll to position [18, 0]
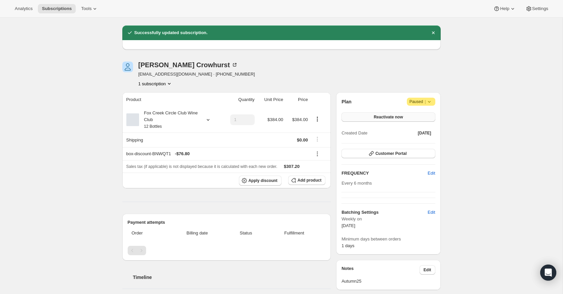
click at [384, 117] on span "Reactivate now" at bounding box center [387, 117] width 29 height 5
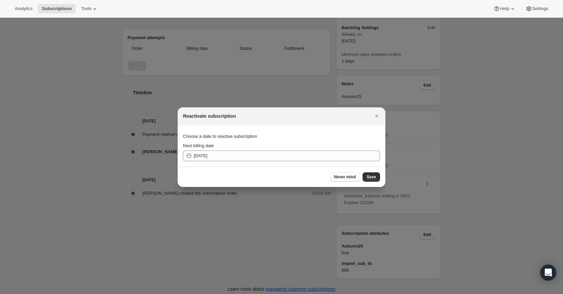
scroll to position [0, 0]
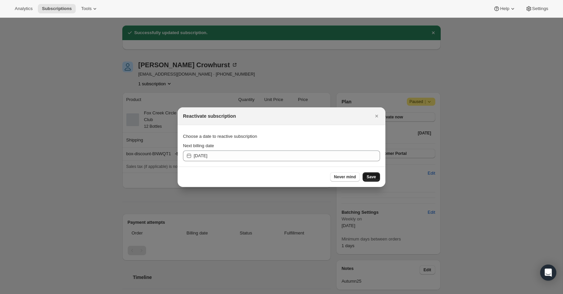
click at [370, 176] on span "Save" at bounding box center [370, 177] width 9 height 5
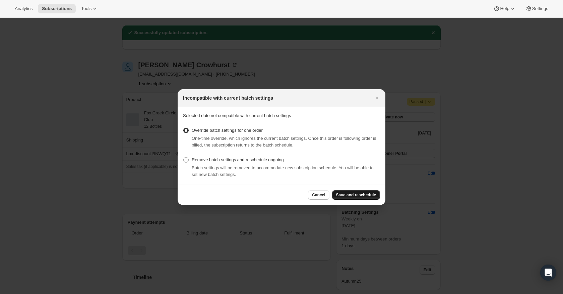
click at [365, 198] on button "Save and reschedule" at bounding box center [356, 195] width 48 height 9
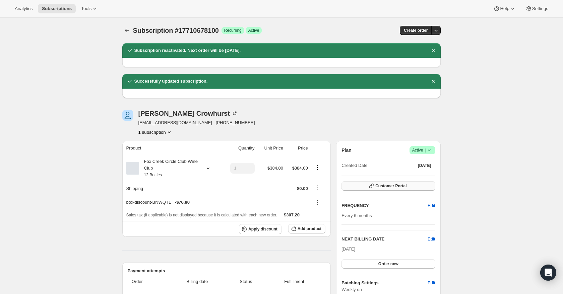
click at [383, 183] on button "Customer Portal" at bounding box center [387, 186] width 93 height 9
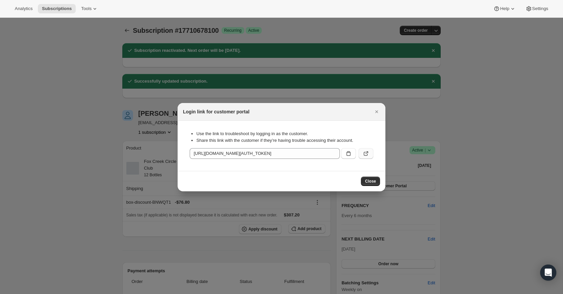
click at [364, 154] on icon ":r2v7:" at bounding box center [365, 153] width 7 height 7
click at [374, 113] on icon "Close" at bounding box center [376, 112] width 7 height 7
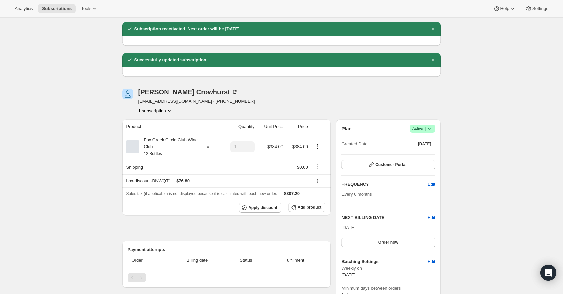
scroll to position [12, 0]
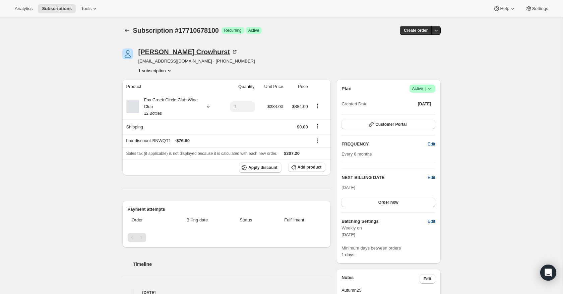
click at [231, 52] on icon at bounding box center [234, 52] width 7 height 7
